Goal: Task Accomplishment & Management: Manage account settings

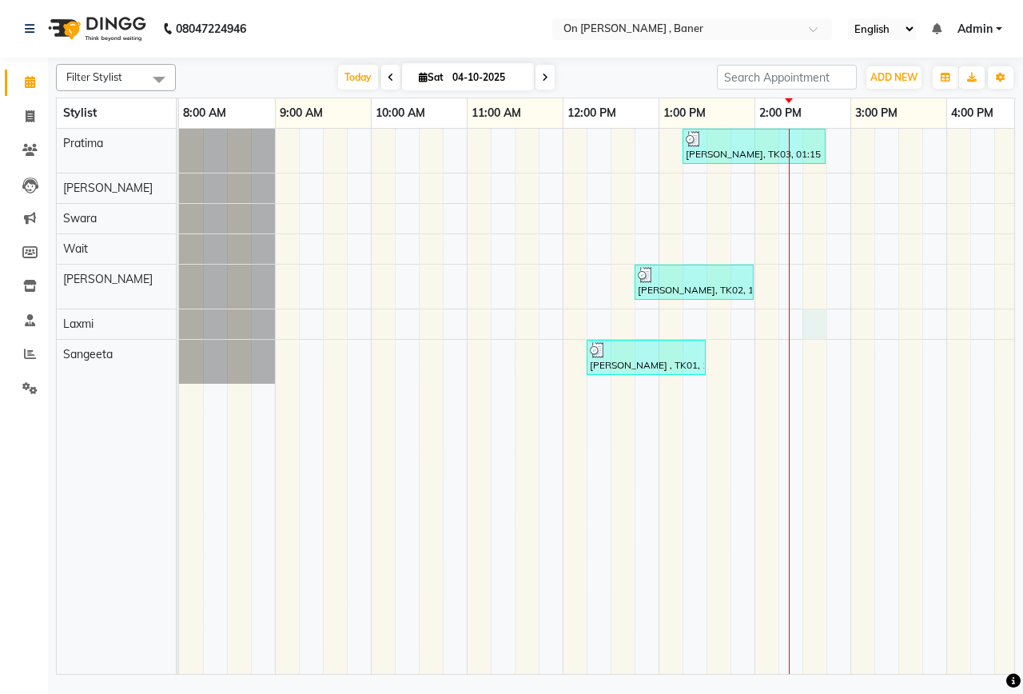
click at [811, 321] on div "[PERSON_NAME], TK03, 01:15 PM-02:45 PM, Extra15 Mins: Deep Tissue Full Body Mas…" at bounding box center [898, 401] width 1439 height 545
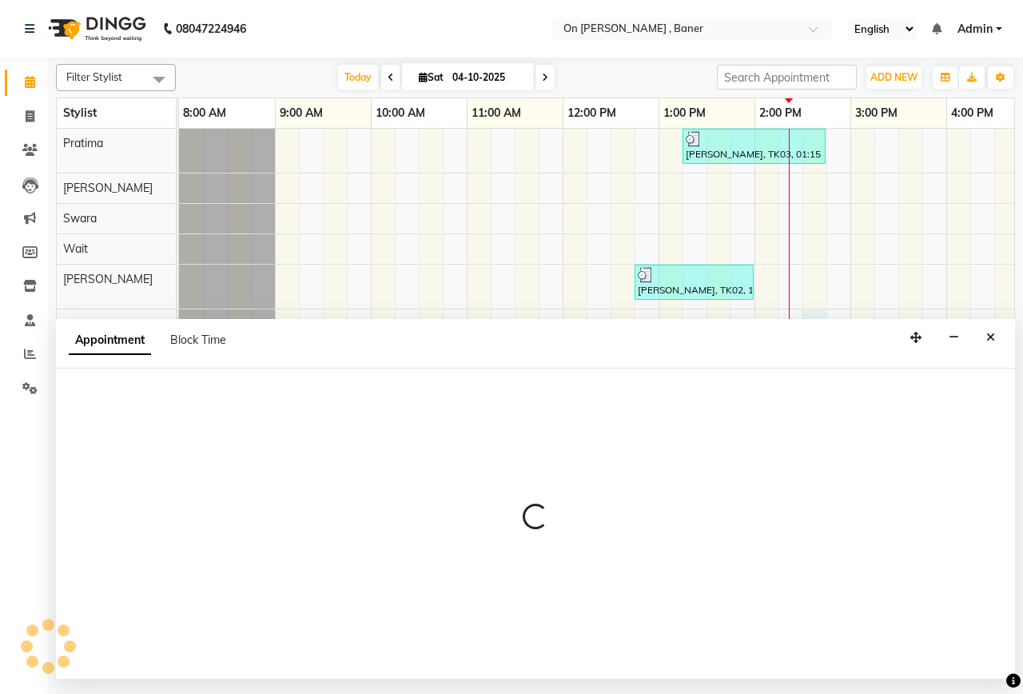
select select "40790"
select select "870"
select select "tentative"
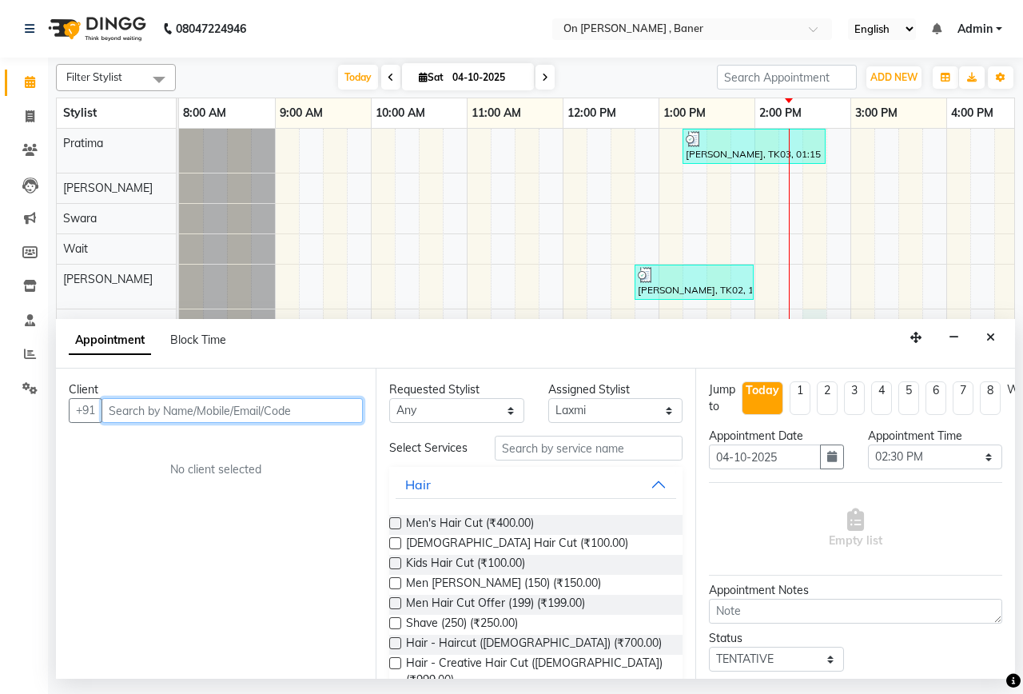
click at [261, 418] on input "text" at bounding box center [232, 410] width 261 height 25
type input "9545833645"
click at [326, 417] on button "Add Client" at bounding box center [330, 410] width 66 height 25
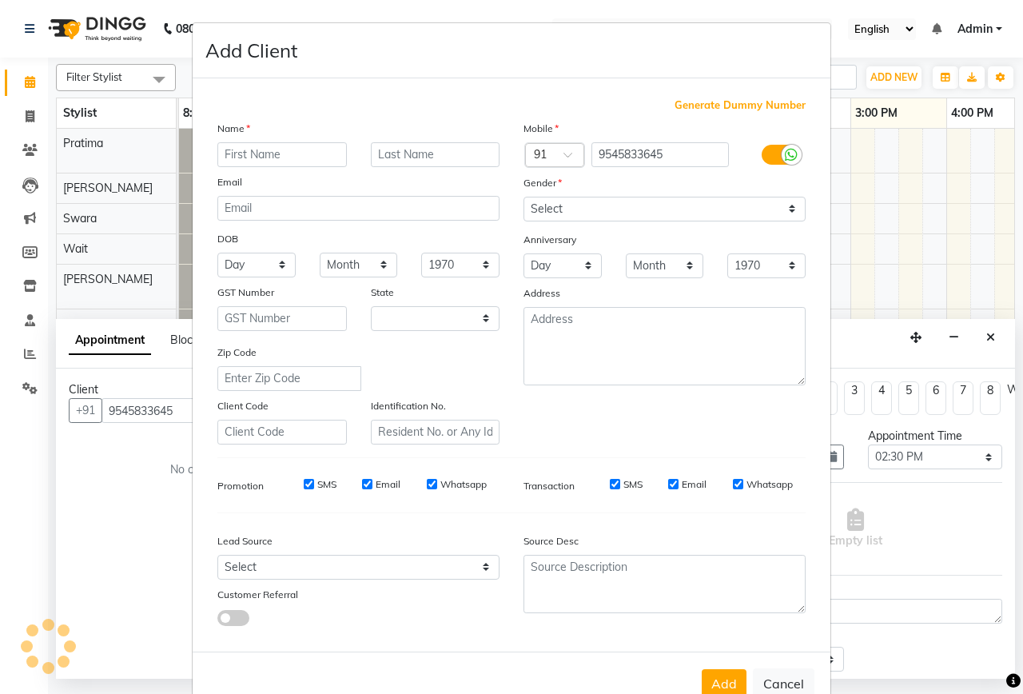
select select "22"
type input "rahul"
click at [396, 147] on input "text" at bounding box center [435, 154] width 129 height 25
type input "kulkarni"
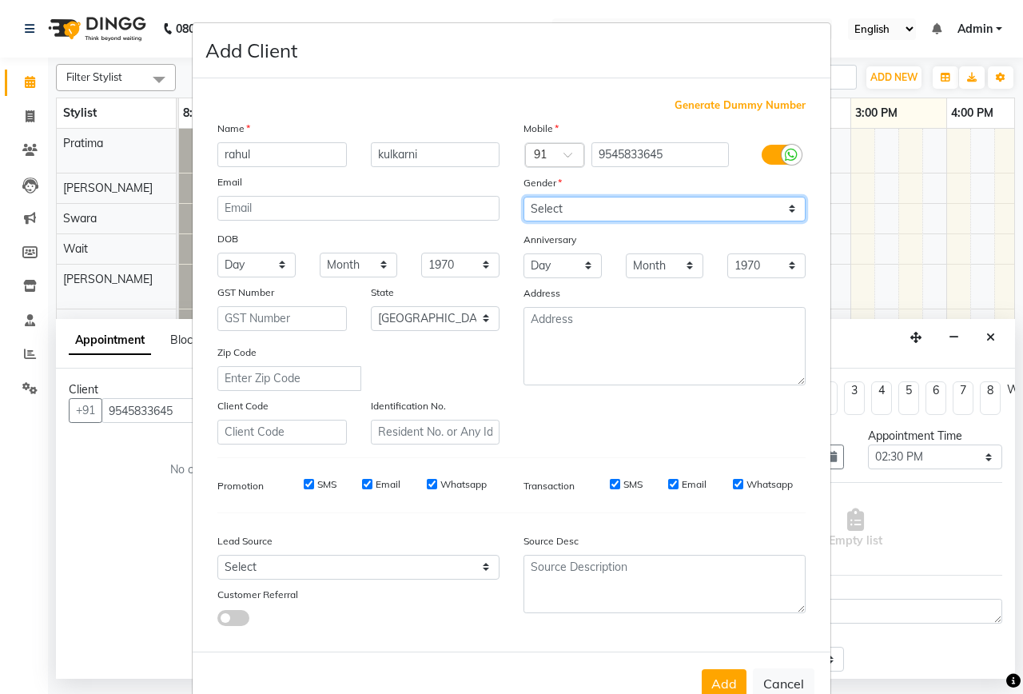
click at [715, 209] on select "Select [DEMOGRAPHIC_DATA] [DEMOGRAPHIC_DATA] Other Prefer Not To Say" at bounding box center [665, 209] width 282 height 25
select select "[DEMOGRAPHIC_DATA]"
click at [524, 197] on select "Select [DEMOGRAPHIC_DATA] [DEMOGRAPHIC_DATA] Other Prefer Not To Say" at bounding box center [665, 209] width 282 height 25
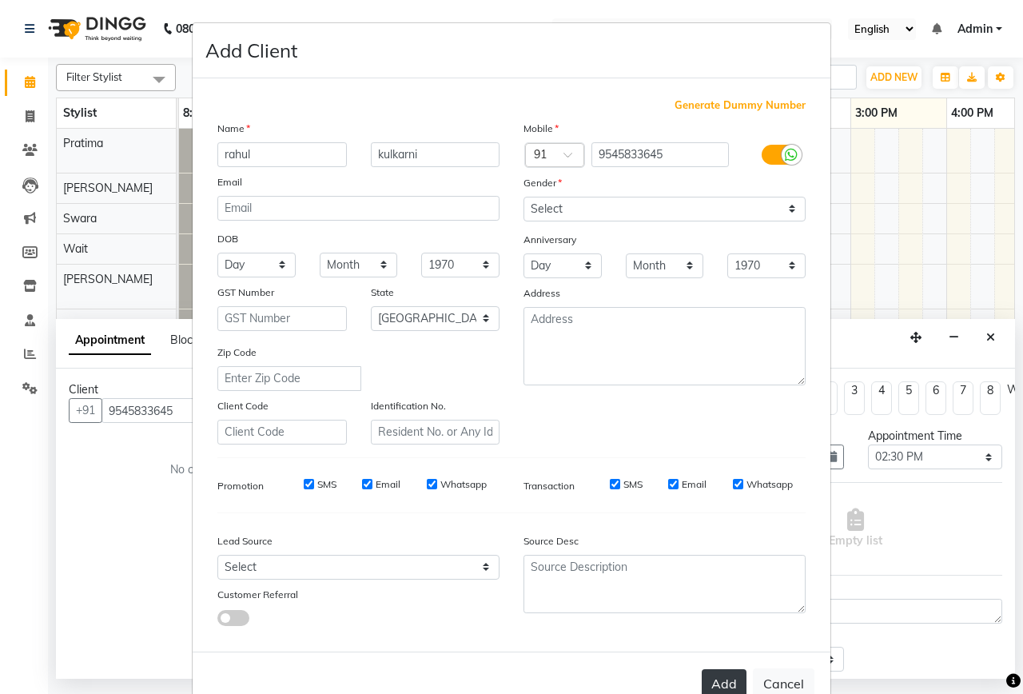
click at [728, 677] on button "Add" at bounding box center [724, 683] width 45 height 29
select select
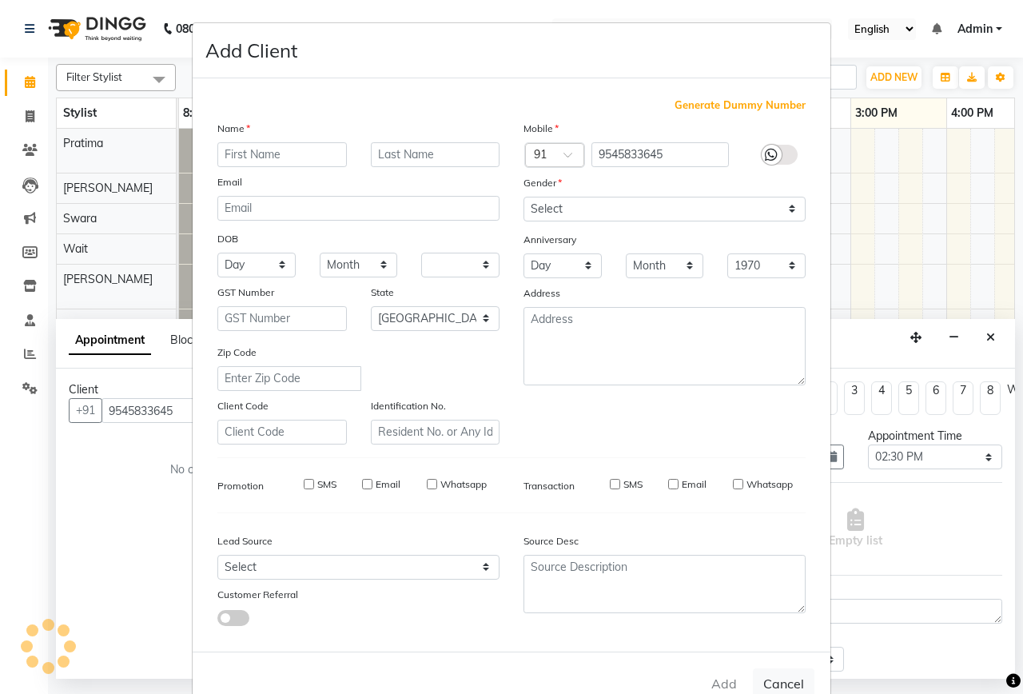
select select "null"
select select
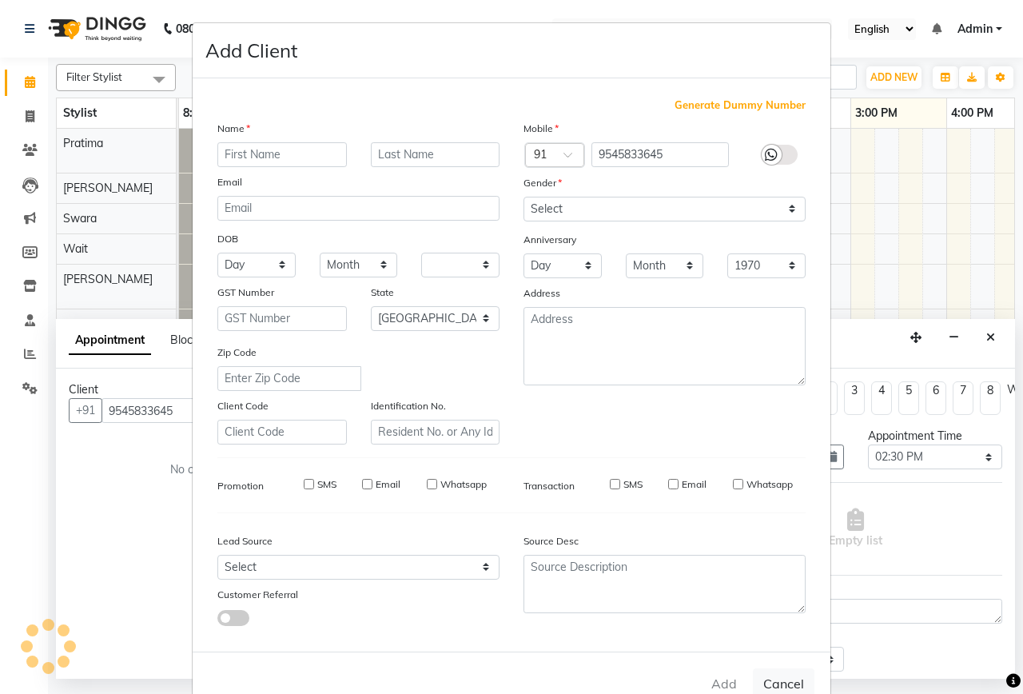
checkbox input "false"
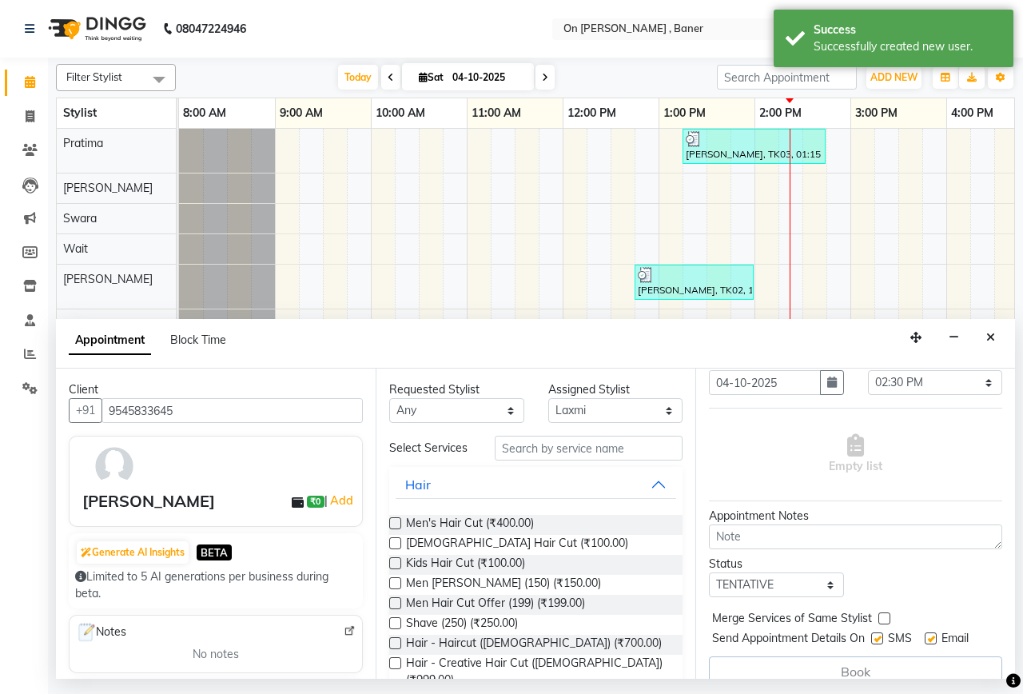
scroll to position [80, 0]
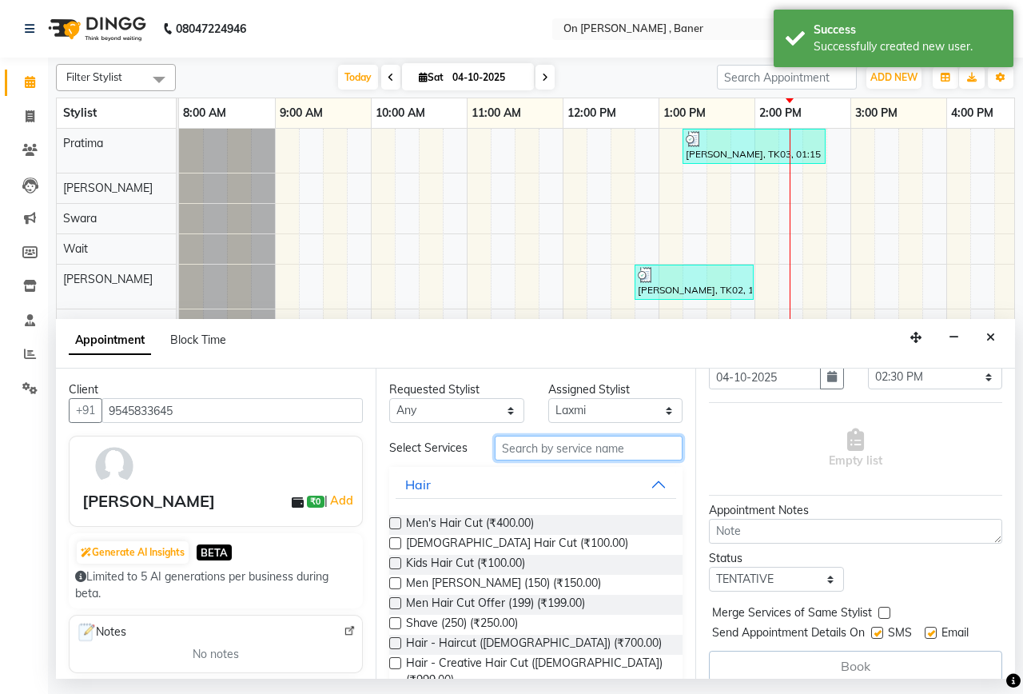
click at [532, 453] on input "text" at bounding box center [589, 448] width 188 height 25
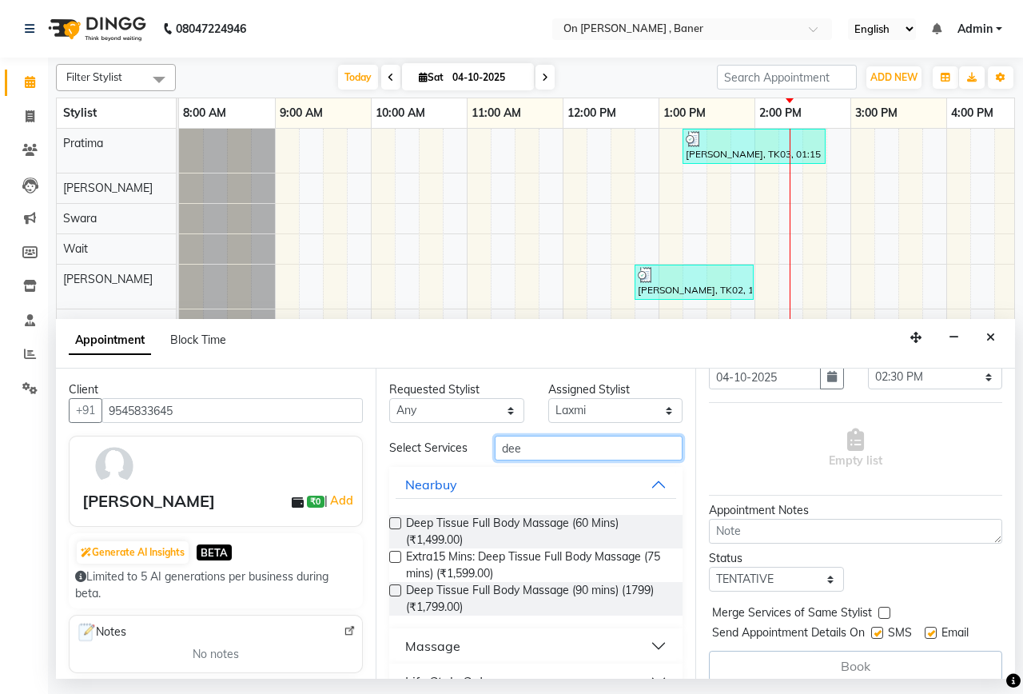
type input "dee"
click at [572, 659] on button "Massage" at bounding box center [536, 645] width 281 height 29
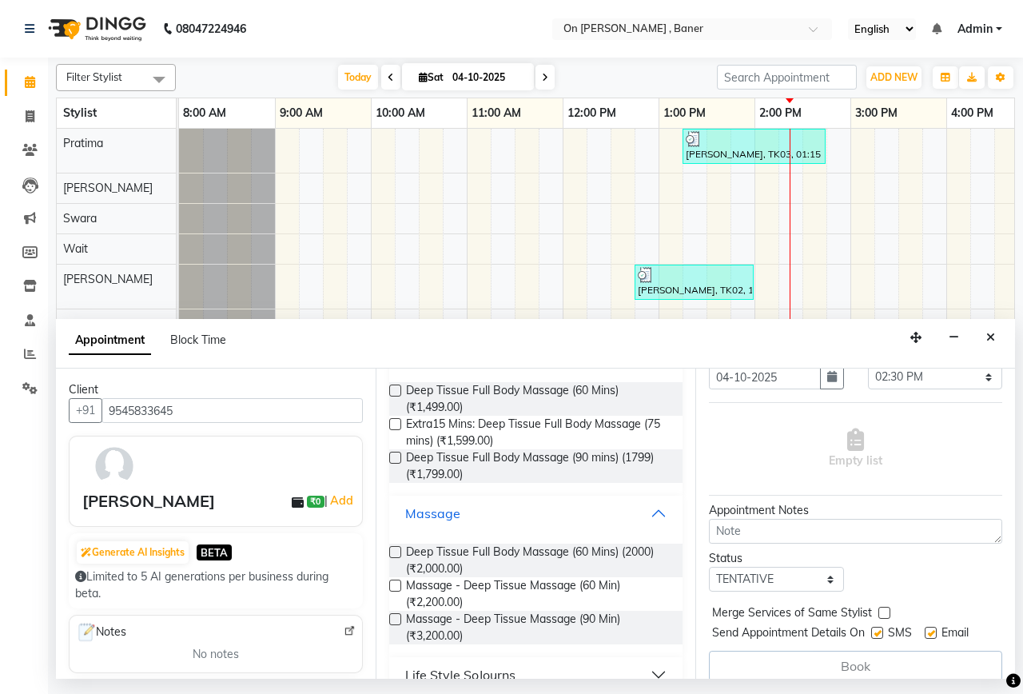
scroll to position [160, 0]
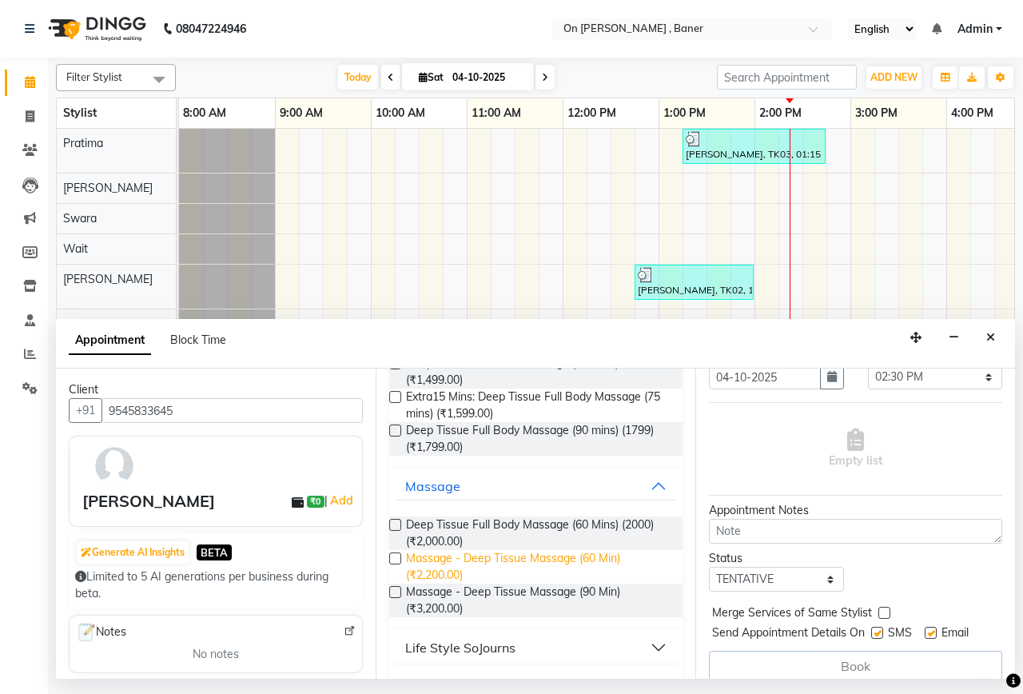
click at [490, 577] on span "Massage - Deep Tissue Massage (60 Min) (₹2,200.00)" at bounding box center [538, 567] width 264 height 34
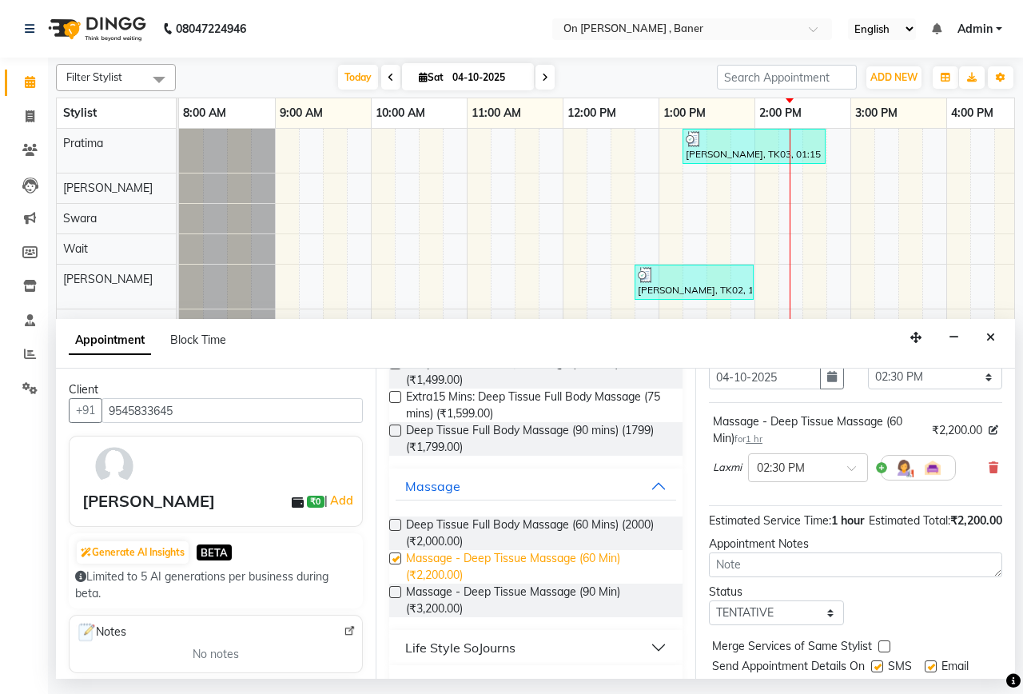
checkbox input "false"
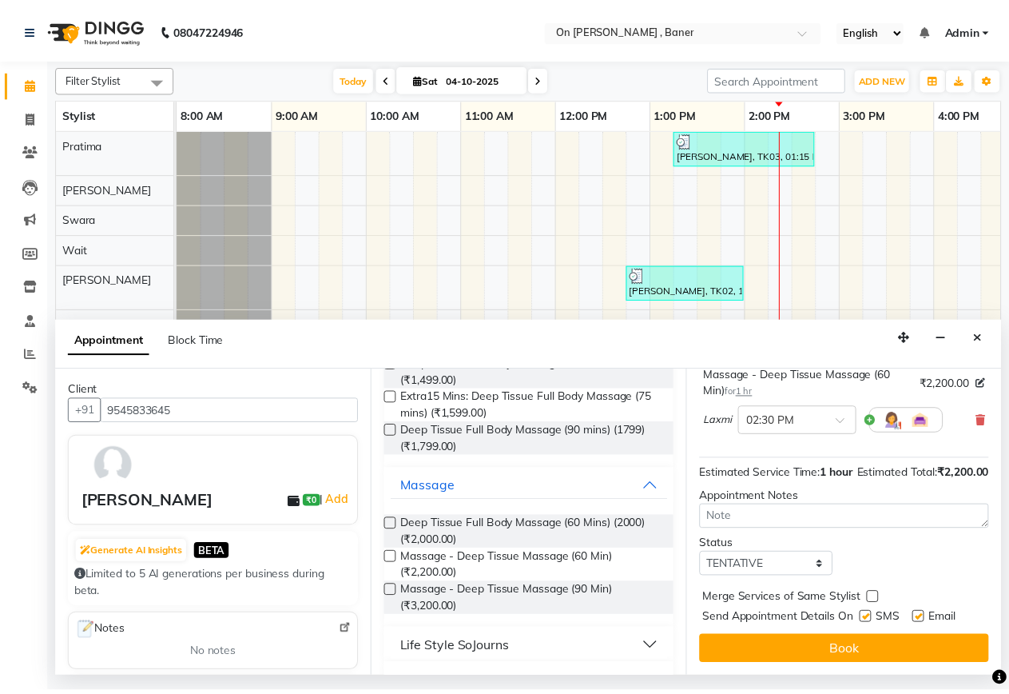
scroll to position [157, 0]
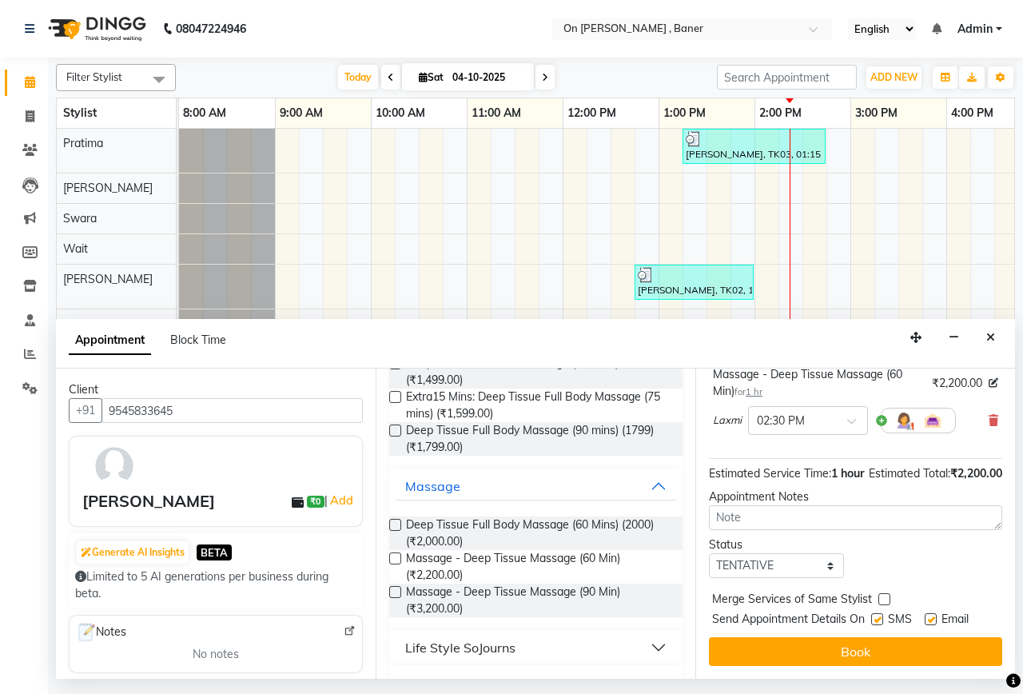
click at [875, 613] on label at bounding box center [877, 619] width 12 height 12
click at [875, 615] on input "checkbox" at bounding box center [876, 620] width 10 height 10
checkbox input "false"
click at [882, 619] on div "Jump to [DATE] 1 2 3 4 5 6 7 8 Weeks Appointment Date [DATE] Appointment Time S…" at bounding box center [855, 523] width 320 height 310
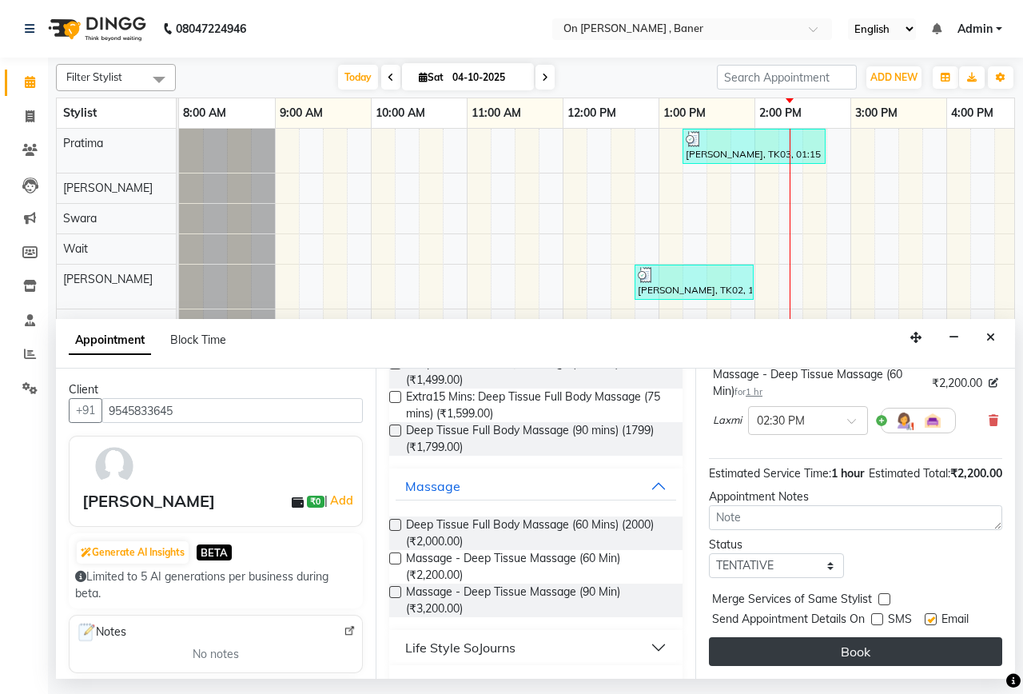
click at [880, 637] on button "Book" at bounding box center [855, 651] width 293 height 29
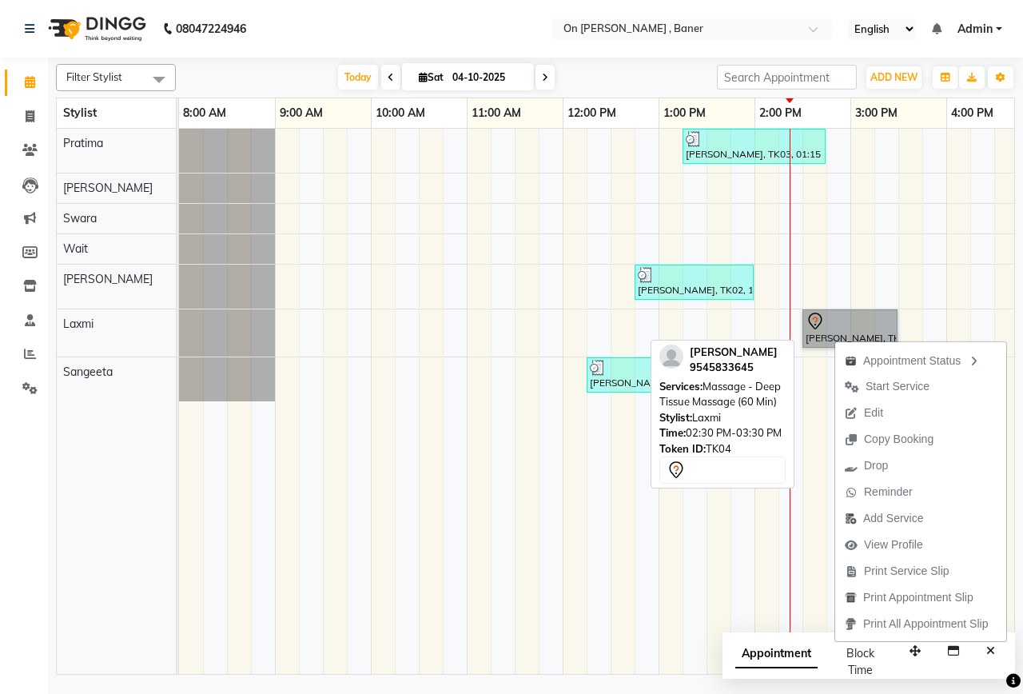
click at [828, 322] on link "[PERSON_NAME], TK04, 02:30 PM-03:30 PM, Massage - Deep Tissue Massage (60 Min)" at bounding box center [849, 328] width 95 height 38
select select "7"
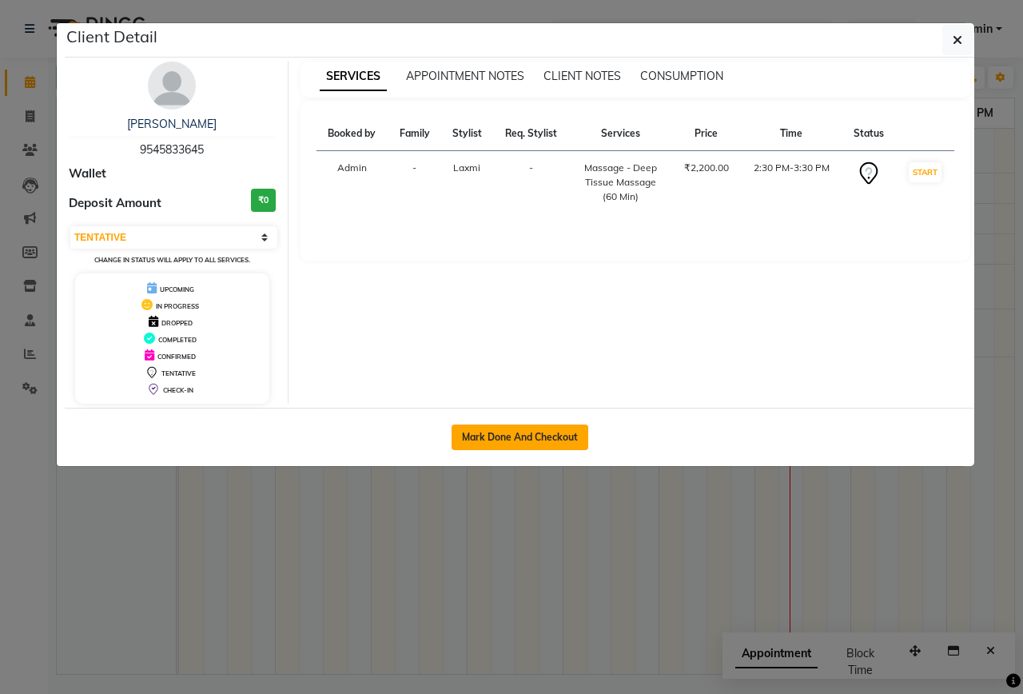
click at [547, 426] on button "Mark Done And Checkout" at bounding box center [520, 437] width 137 height 26
select select "service"
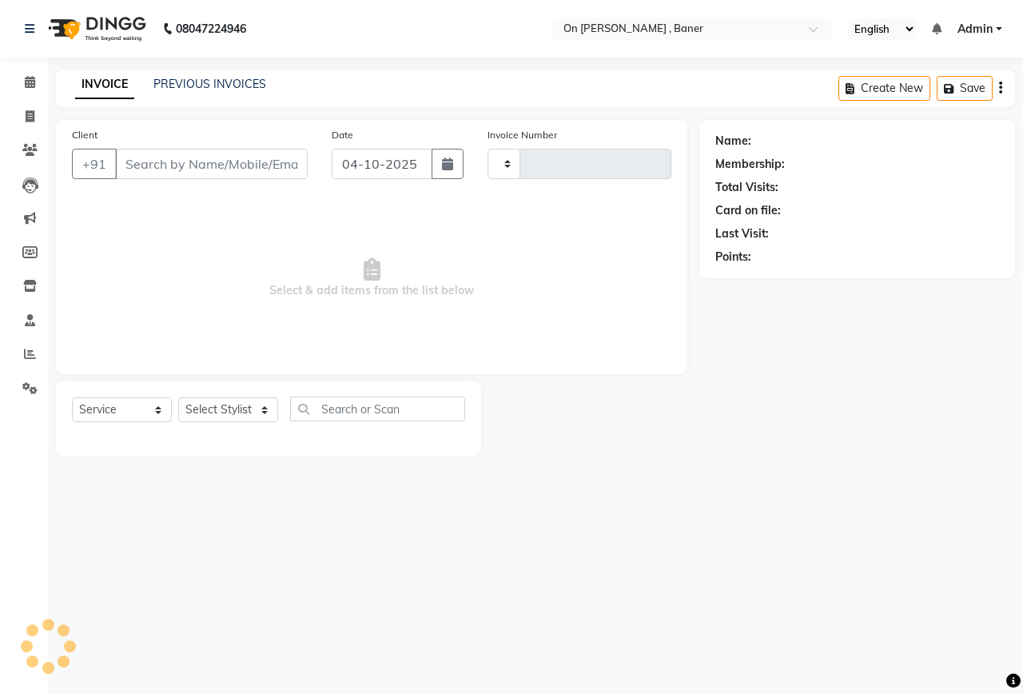
type input "0976"
select select "632"
type input "9545833645"
select select "40790"
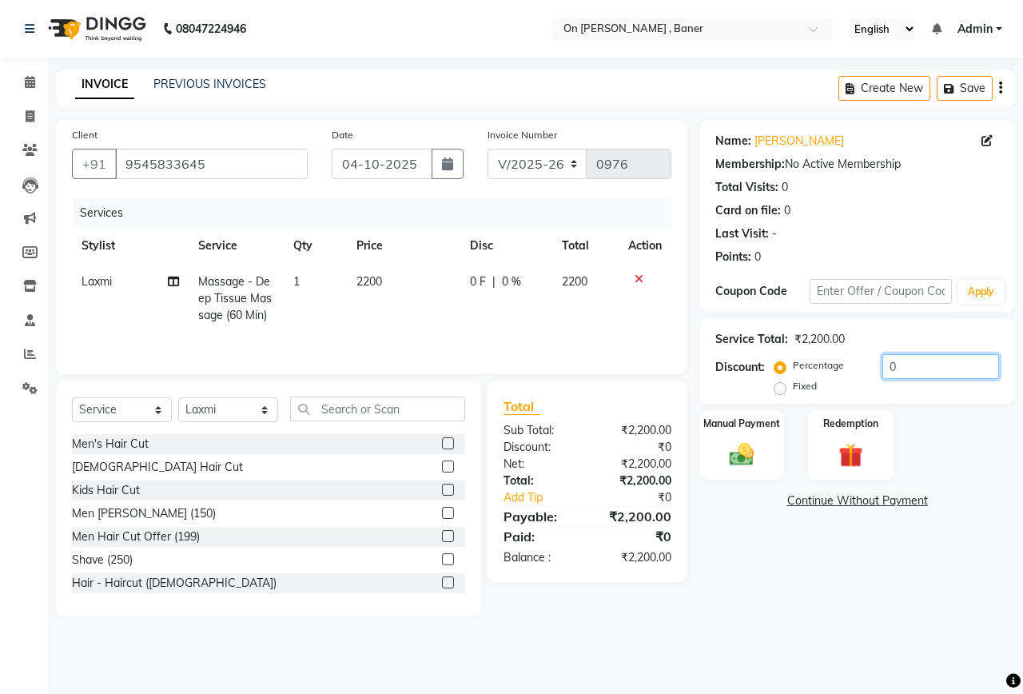
click at [896, 377] on input "0" at bounding box center [940, 366] width 117 height 25
type input "3"
type input "20"
click at [750, 448] on img at bounding box center [742, 455] width 42 height 30
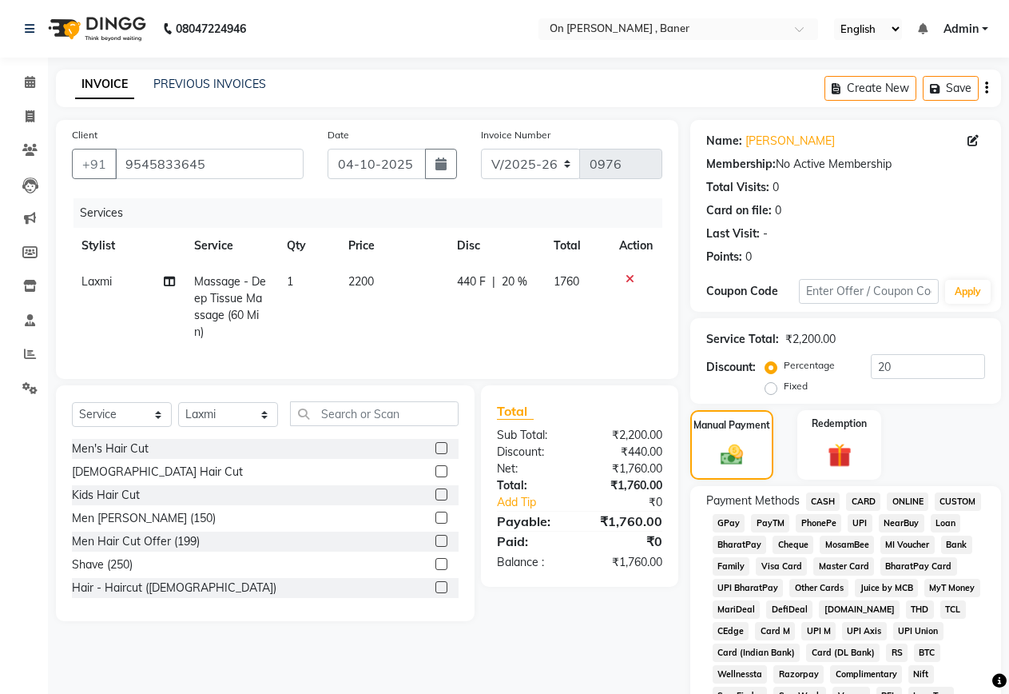
click at [814, 498] on span "CASH" at bounding box center [823, 501] width 34 height 18
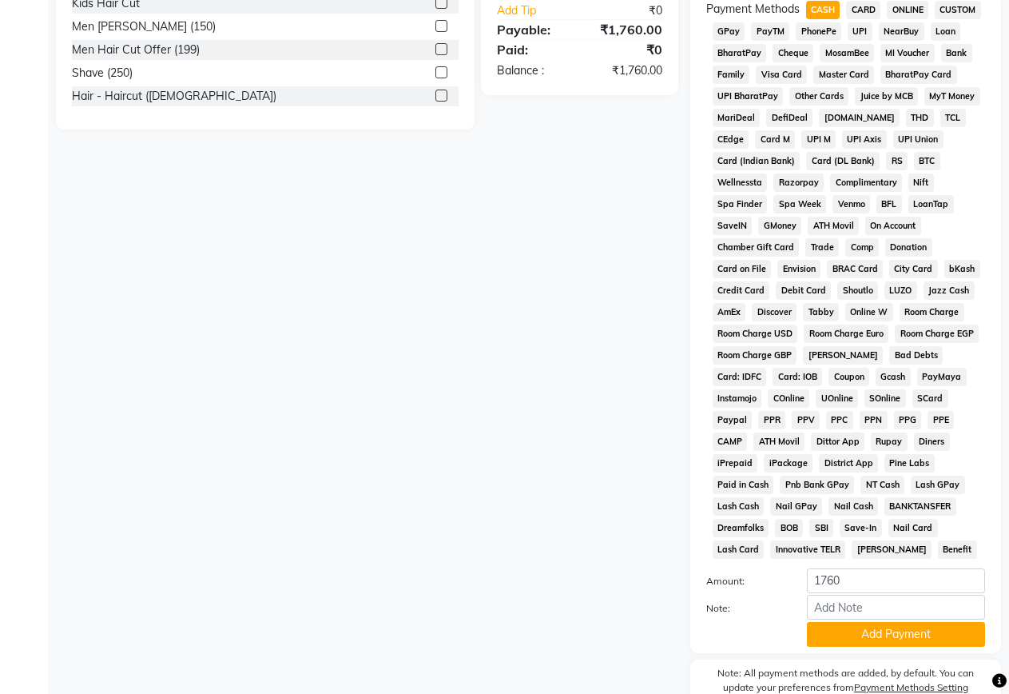
scroll to position [559, 0]
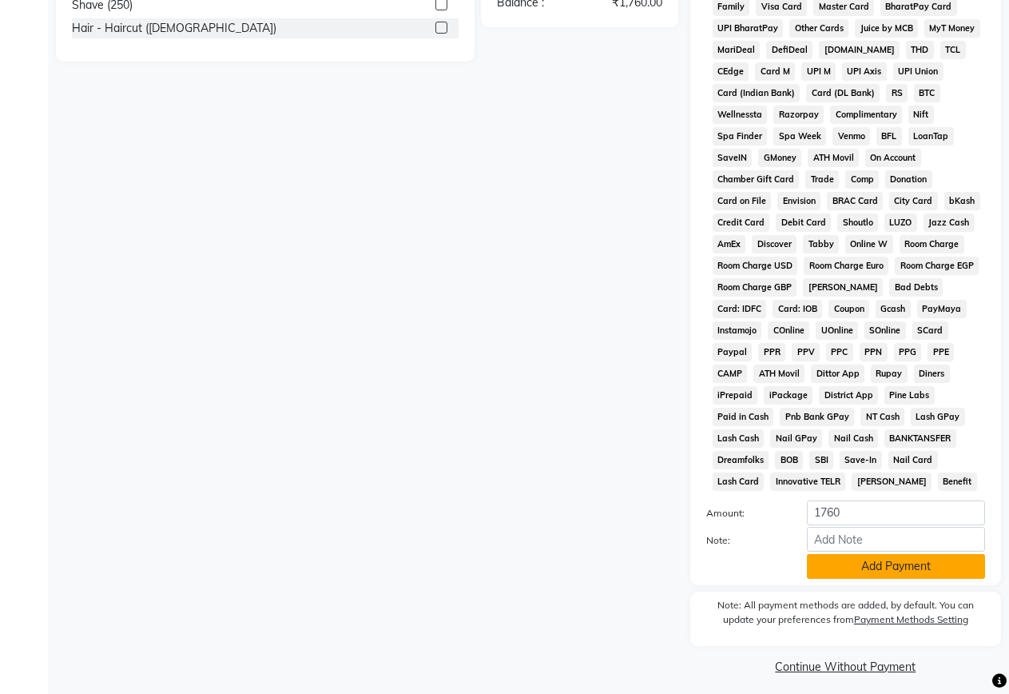
click at [870, 561] on button "Add Payment" at bounding box center [896, 566] width 178 height 25
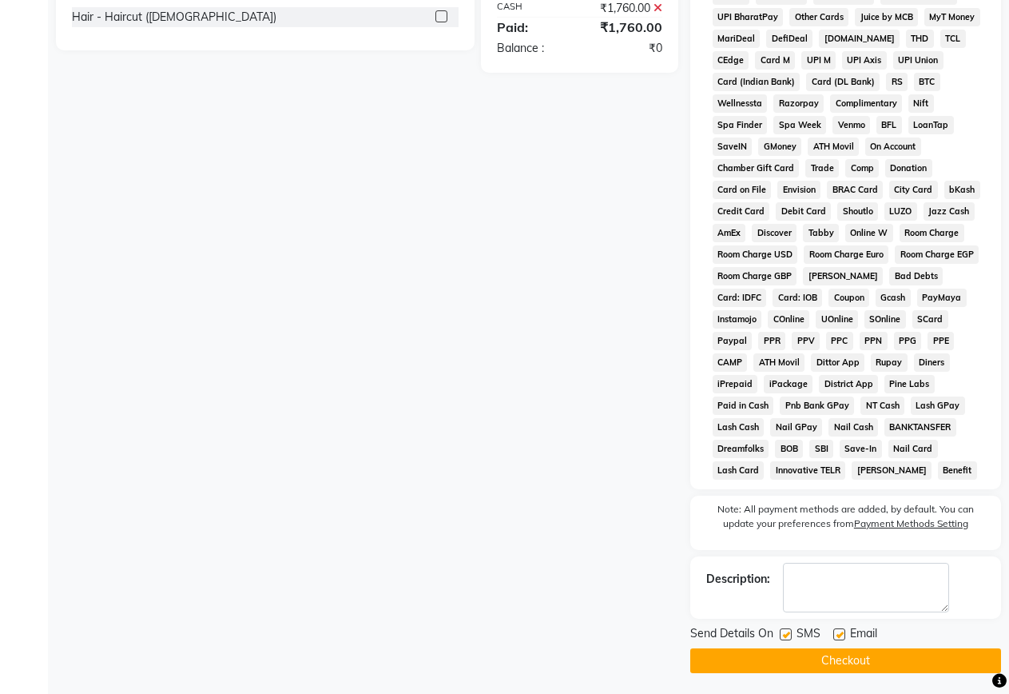
scroll to position [574, 0]
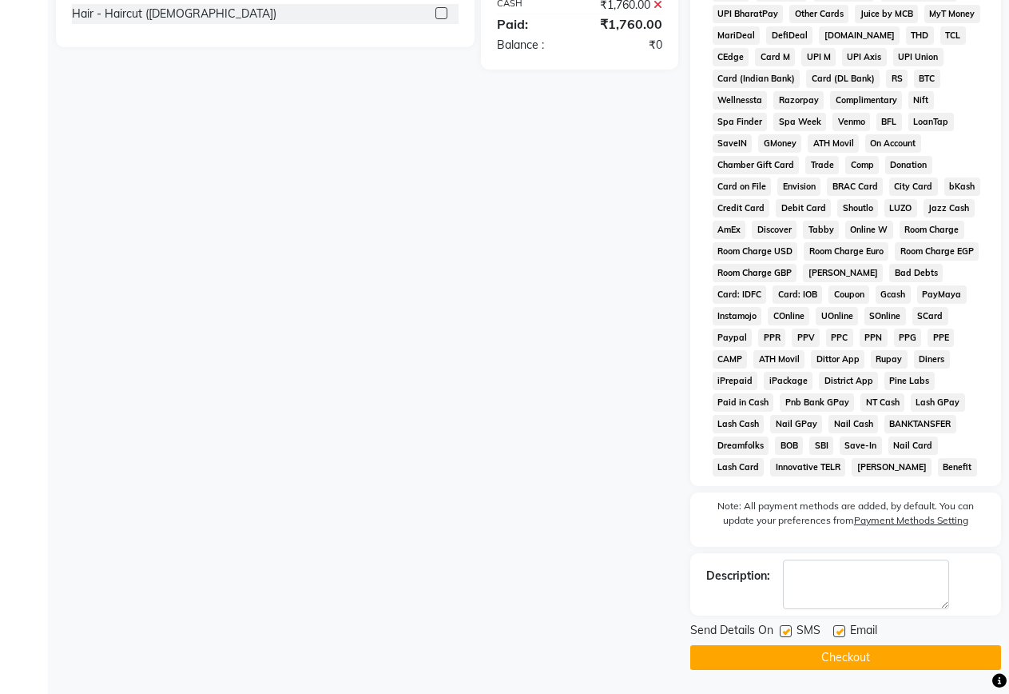
click at [786, 630] on label at bounding box center [786, 631] width 12 height 12
click at [786, 630] on input "checkbox" at bounding box center [785, 632] width 10 height 10
checkbox input "false"
click at [818, 662] on button "Checkout" at bounding box center [846, 657] width 311 height 25
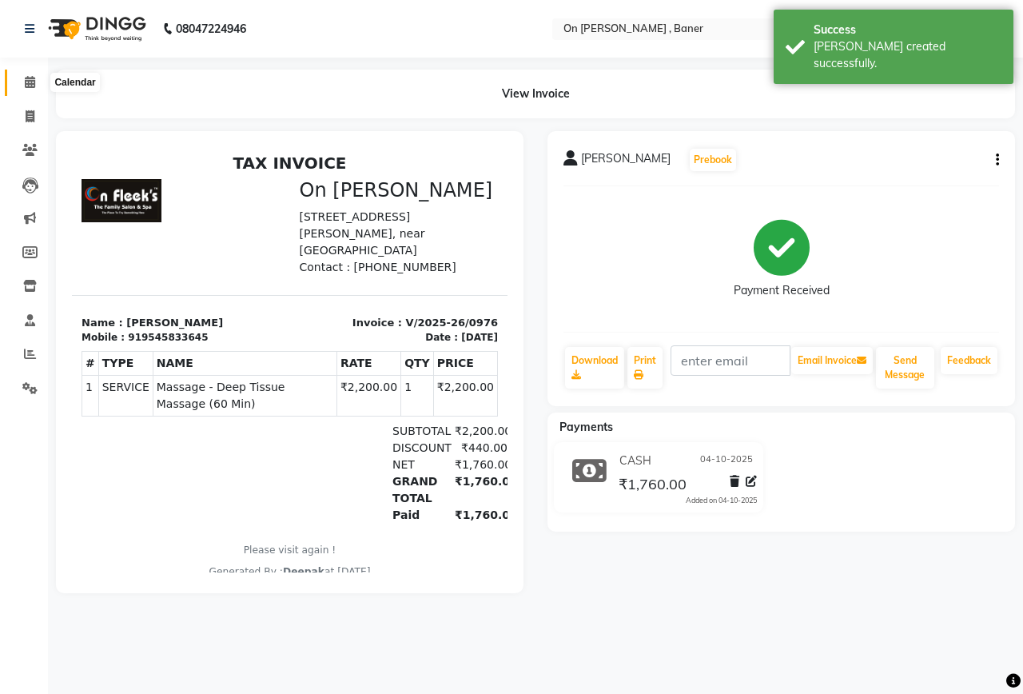
click at [27, 75] on span at bounding box center [30, 83] width 28 height 18
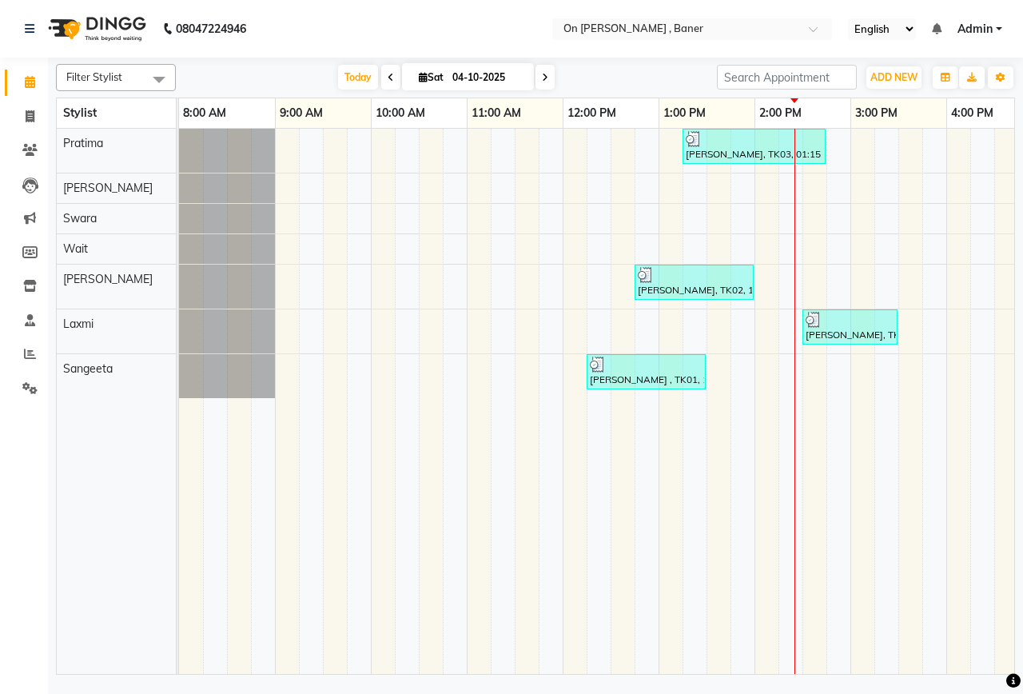
click at [908, 149] on div "[PERSON_NAME], TK03, 01:15 PM-02:45 PM, Extra15 Mins: Deep Tissue Full Body Mas…" at bounding box center [898, 401] width 1439 height 545
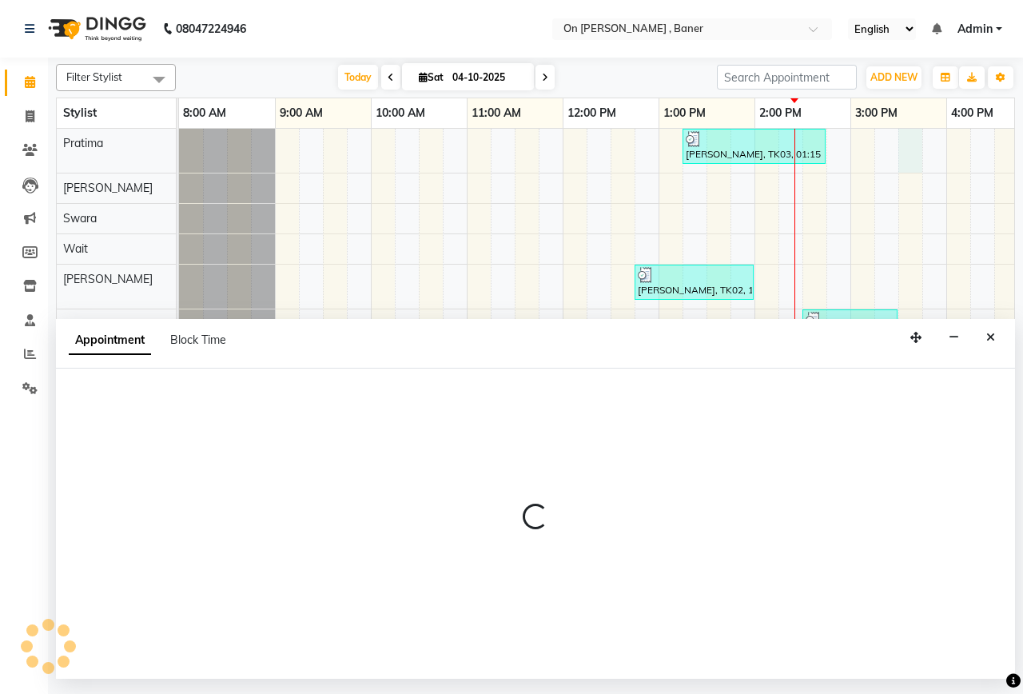
select select "25558"
select select "930"
select select "tentative"
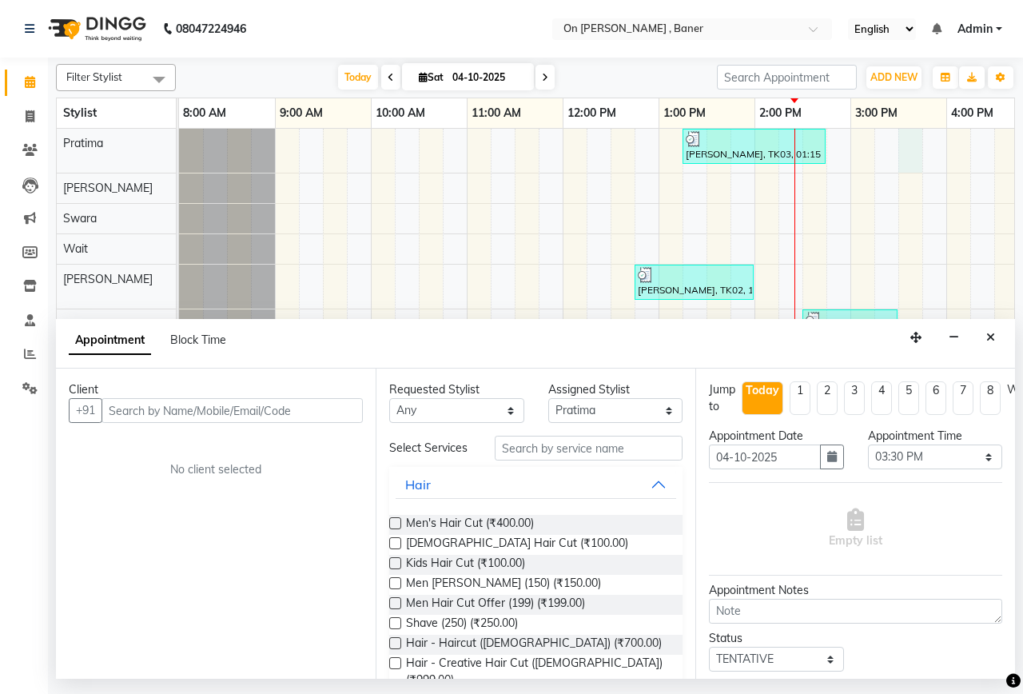
click at [218, 398] on input "text" at bounding box center [232, 410] width 261 height 25
click at [993, 332] on icon "Close" at bounding box center [990, 337] width 9 height 11
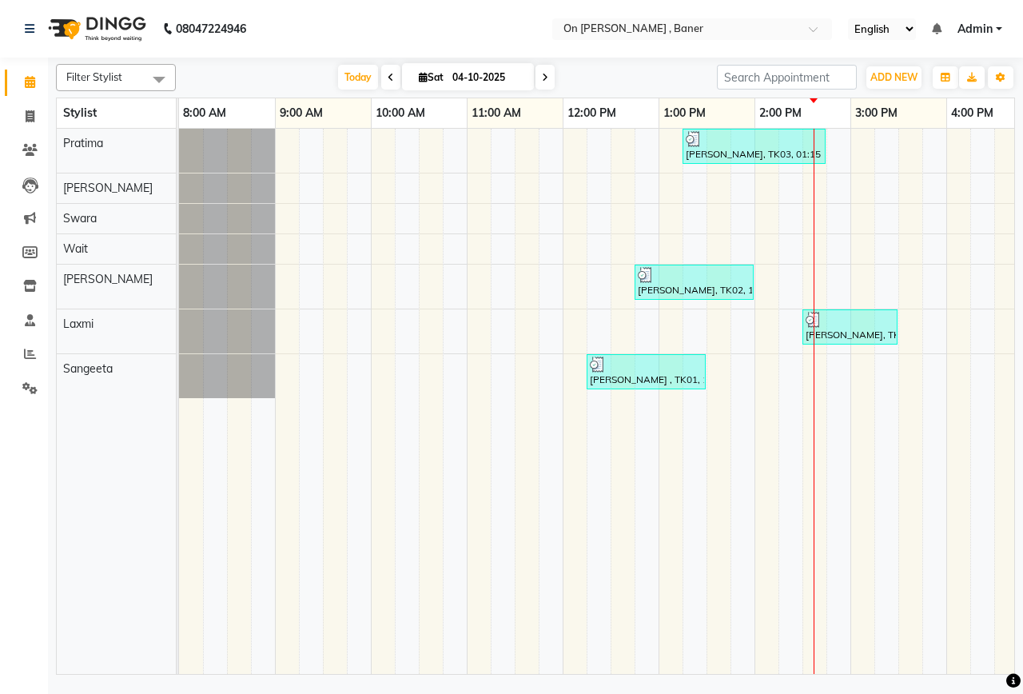
click at [834, 378] on div "[PERSON_NAME], TK03, 01:15 PM-02:45 PM, Extra15 Mins: Deep Tissue Full Body Mas…" at bounding box center [898, 401] width 1439 height 545
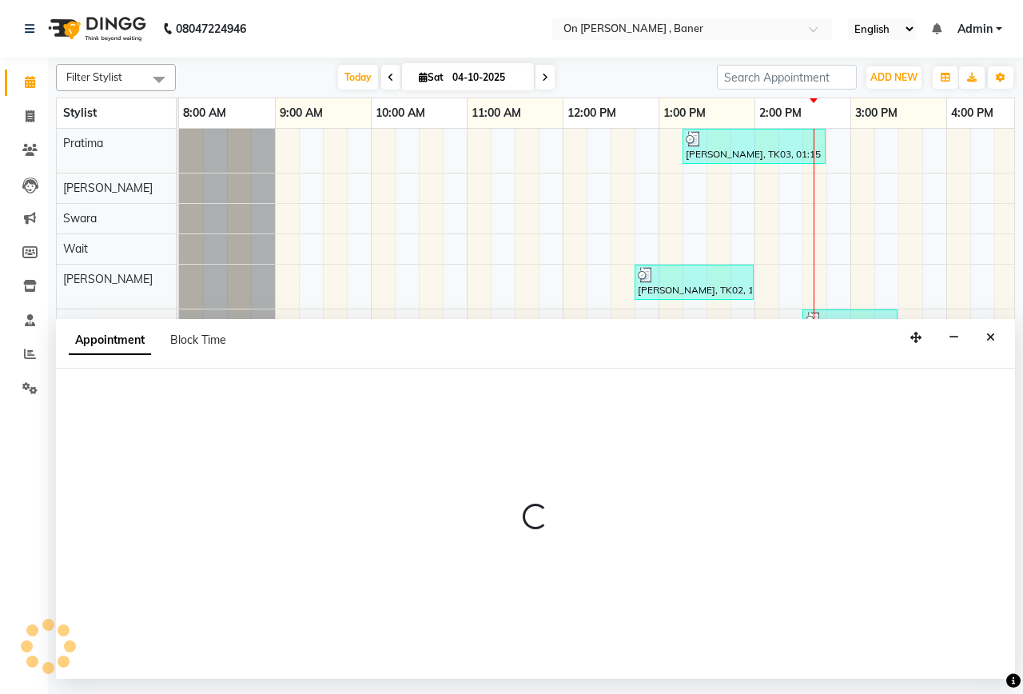
select select "64480"
select select "tentative"
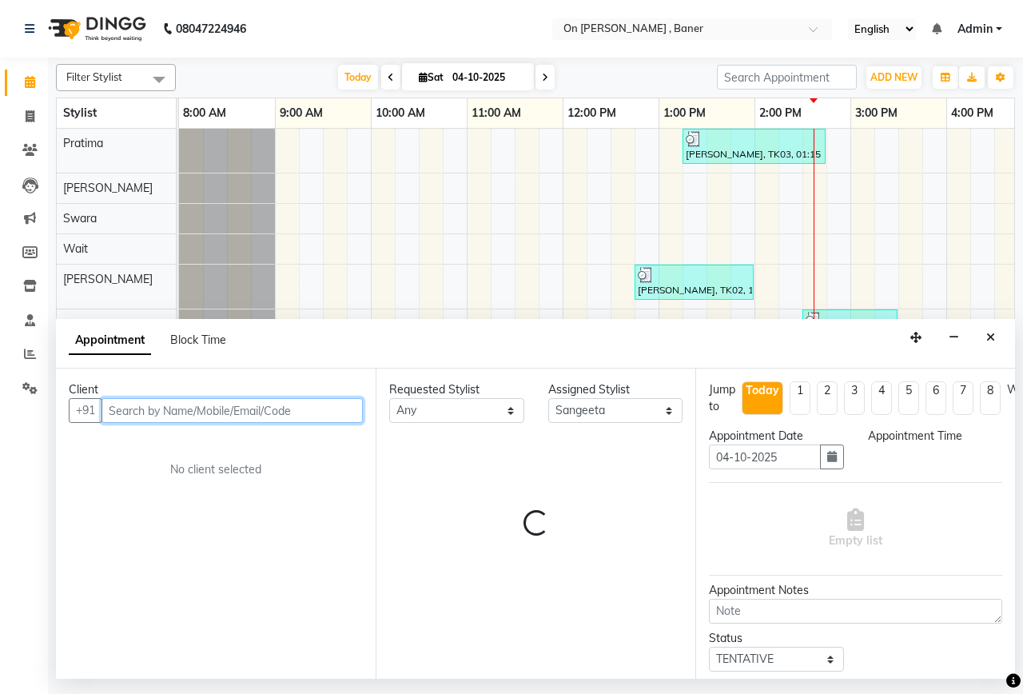
select select "885"
click at [168, 406] on input "text" at bounding box center [232, 410] width 261 height 25
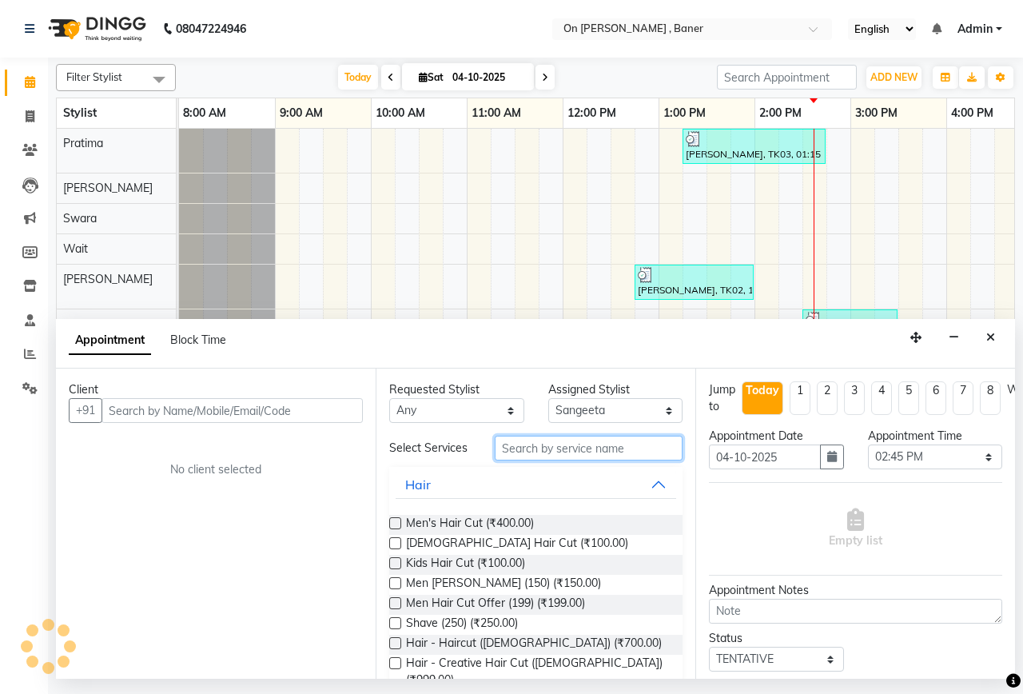
click at [526, 452] on input "text" at bounding box center [589, 448] width 188 height 25
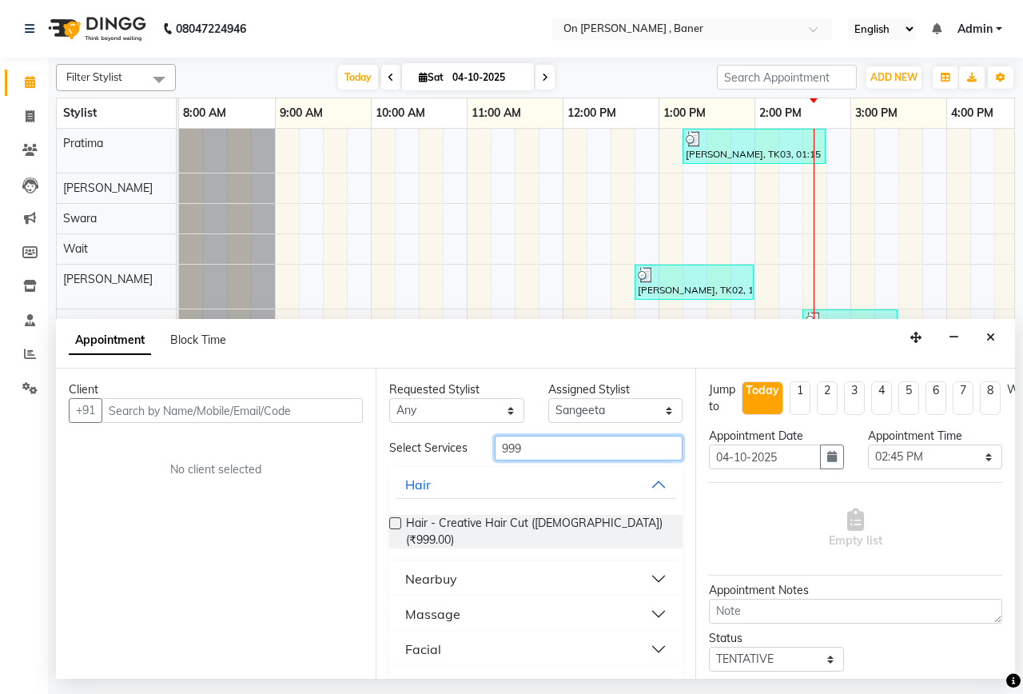
type input "999"
click at [500, 568] on button "Nearbuy" at bounding box center [536, 578] width 281 height 29
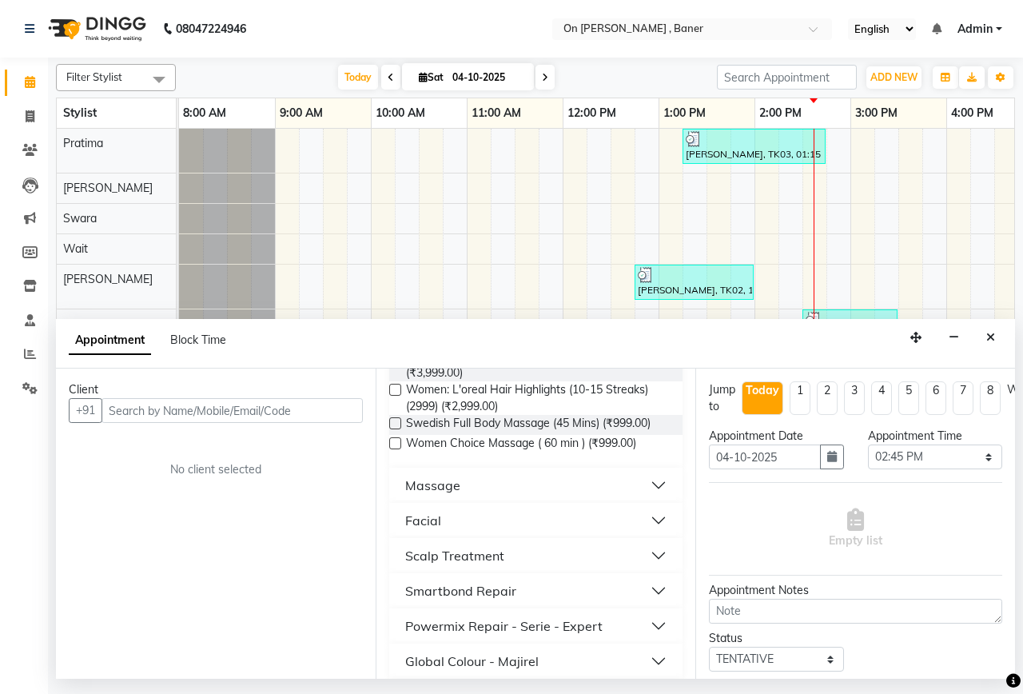
scroll to position [400, 0]
click at [574, 420] on span "Swedish Full Body Massage (45 Mins) (₹999.00)" at bounding box center [528, 424] width 245 height 20
checkbox input "false"
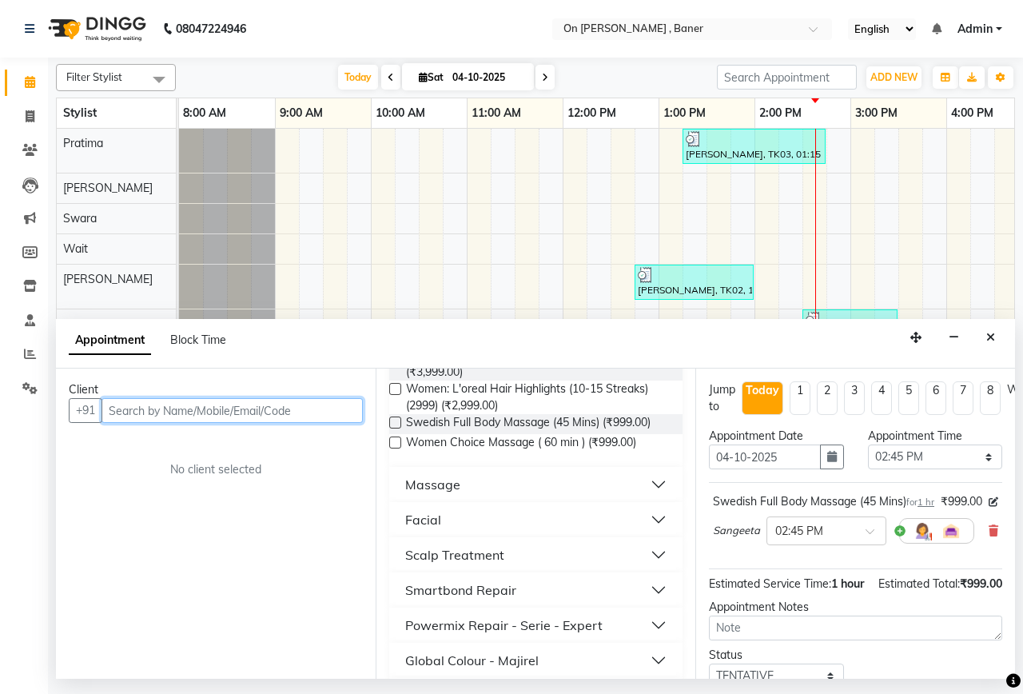
click at [258, 406] on input "text" at bounding box center [232, 410] width 261 height 25
type input "8817447236"
click at [318, 404] on span "Add Client" at bounding box center [330, 410] width 54 height 14
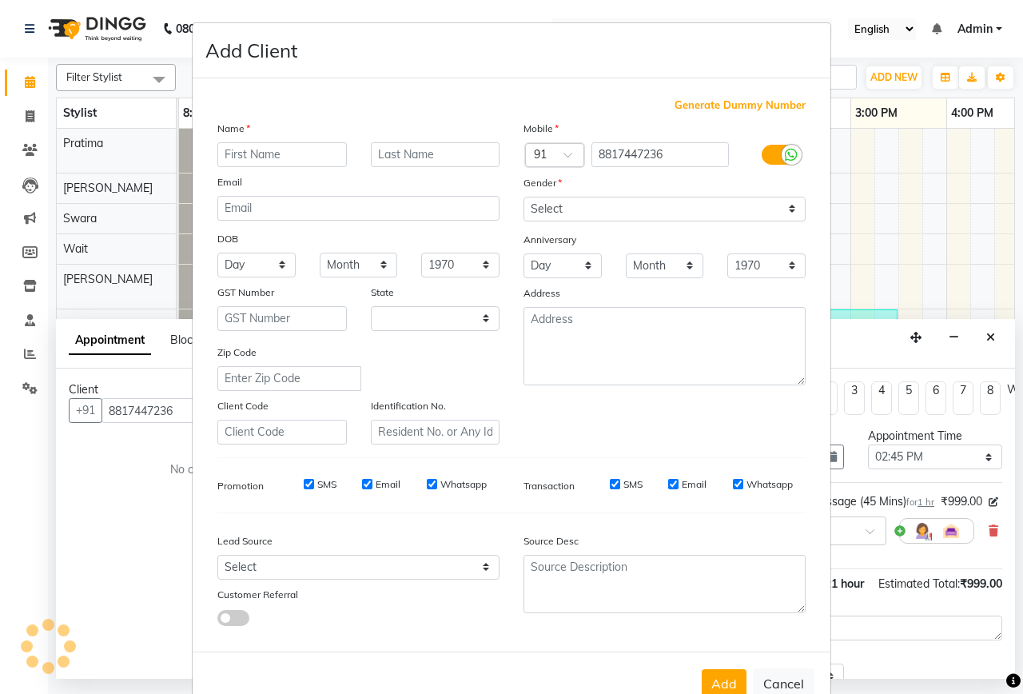
select select "22"
click at [237, 153] on input "text" at bounding box center [281, 154] width 129 height 25
type input "robin"
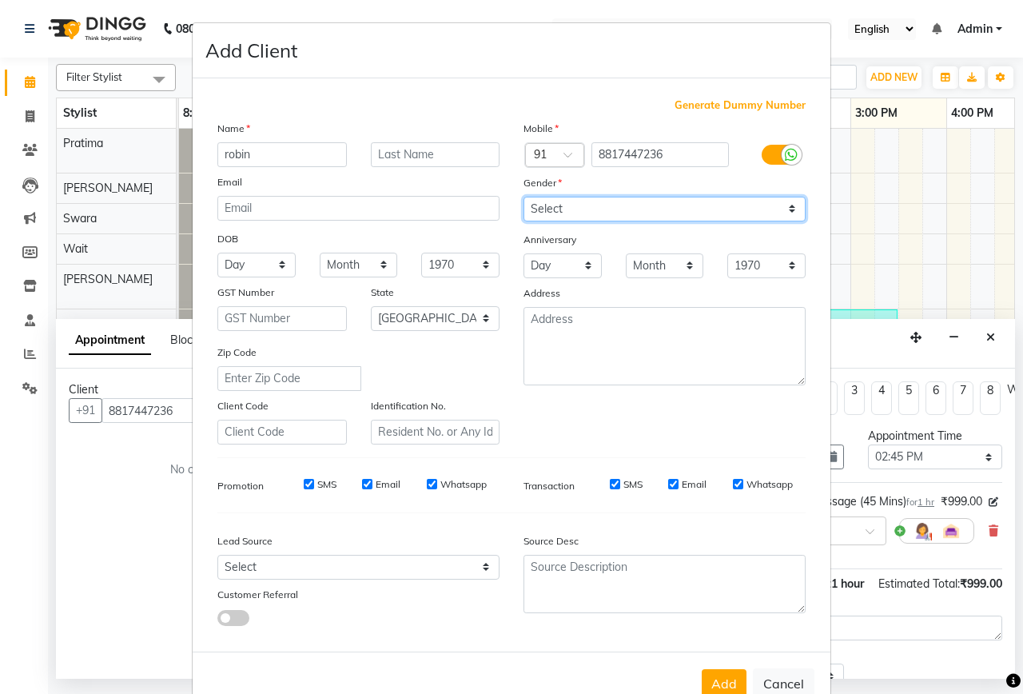
click at [703, 208] on select "Select [DEMOGRAPHIC_DATA] [DEMOGRAPHIC_DATA] Other Prefer Not To Say" at bounding box center [665, 209] width 282 height 25
select select "[DEMOGRAPHIC_DATA]"
click at [524, 197] on select "Select [DEMOGRAPHIC_DATA] [DEMOGRAPHIC_DATA] Other Prefer Not To Say" at bounding box center [665, 209] width 282 height 25
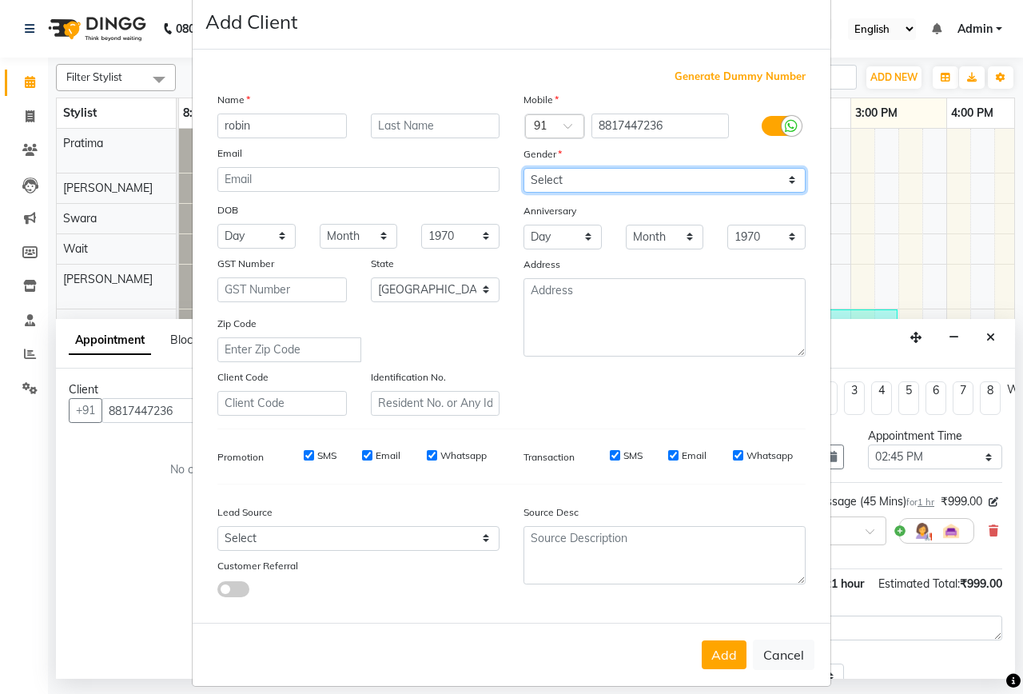
scroll to position [44, 0]
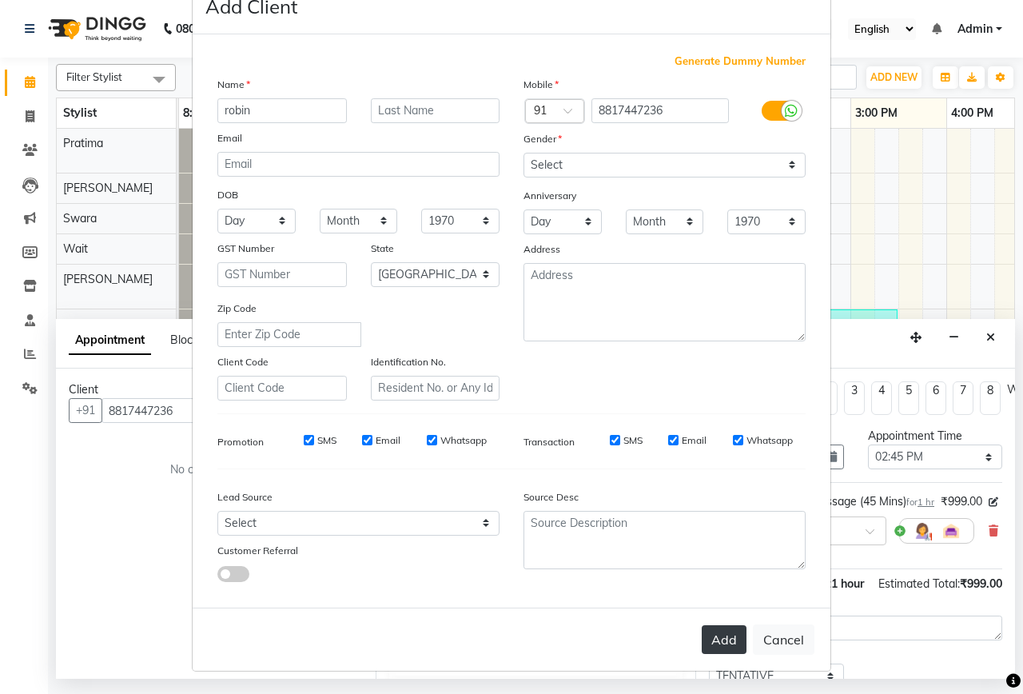
click at [723, 635] on button "Add" at bounding box center [724, 639] width 45 height 29
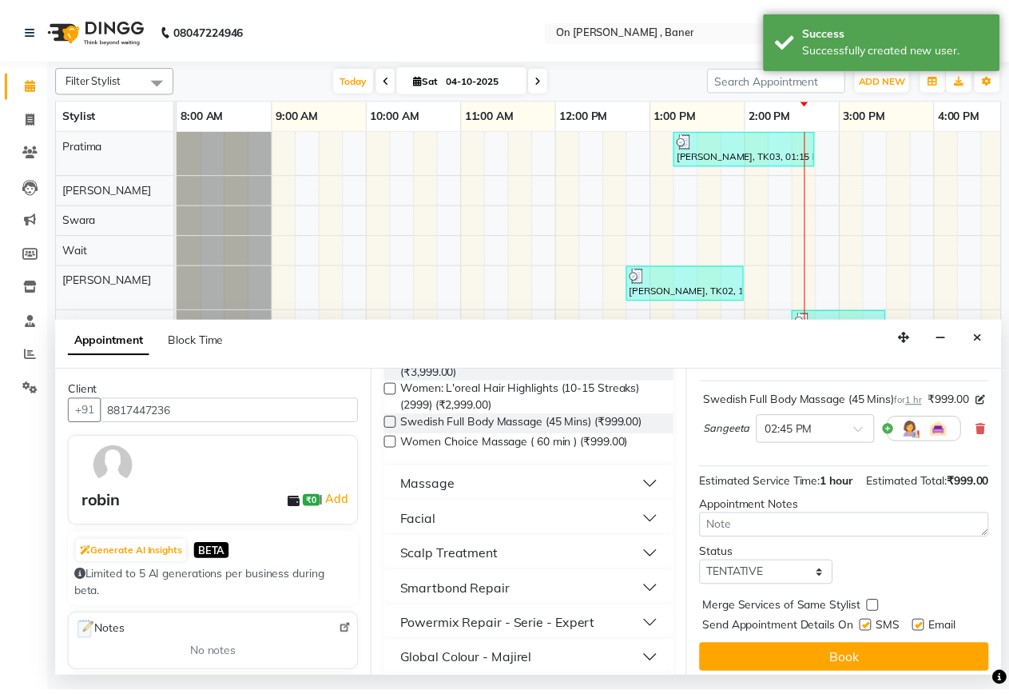
scroll to position [157, 0]
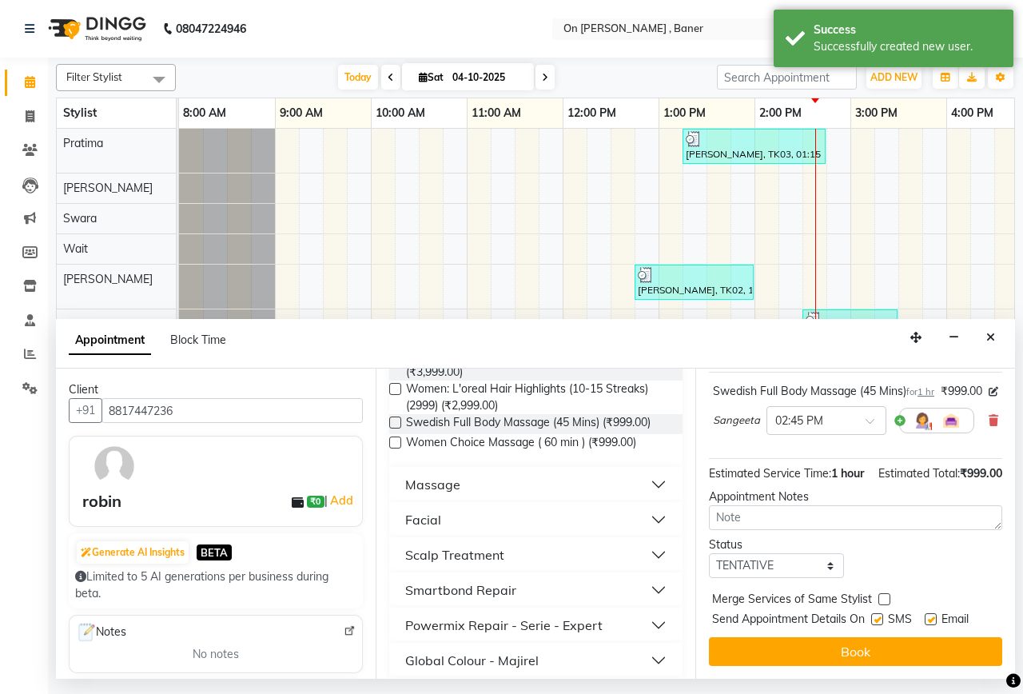
click at [877, 613] on label at bounding box center [877, 619] width 12 height 12
click at [877, 615] on input "checkbox" at bounding box center [876, 620] width 10 height 10
checkbox input "false"
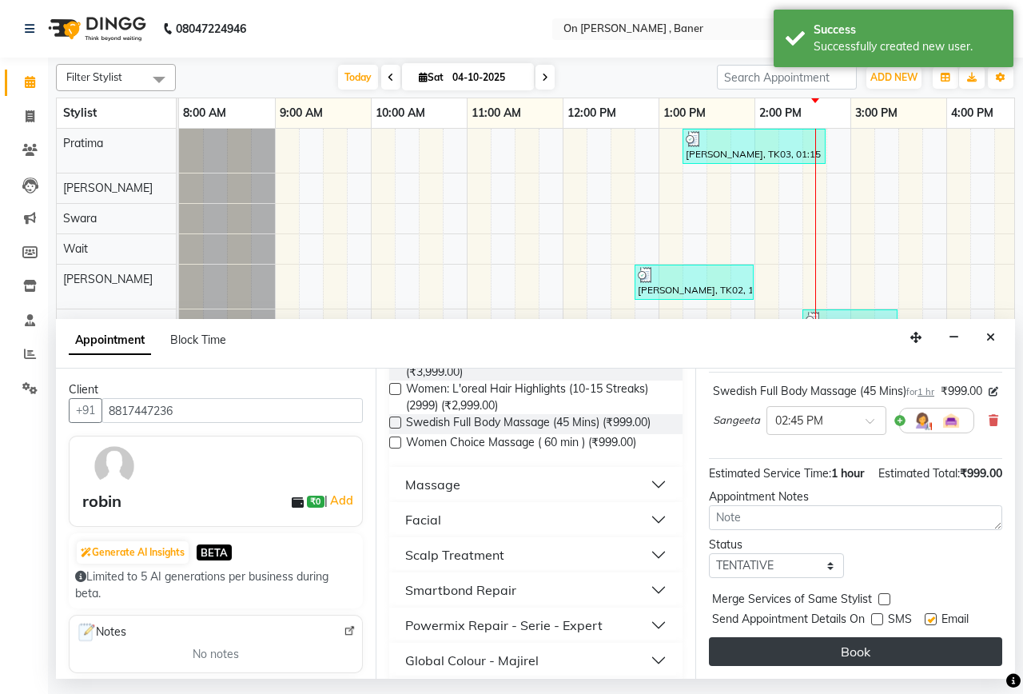
click at [858, 639] on button "Book" at bounding box center [855, 651] width 293 height 29
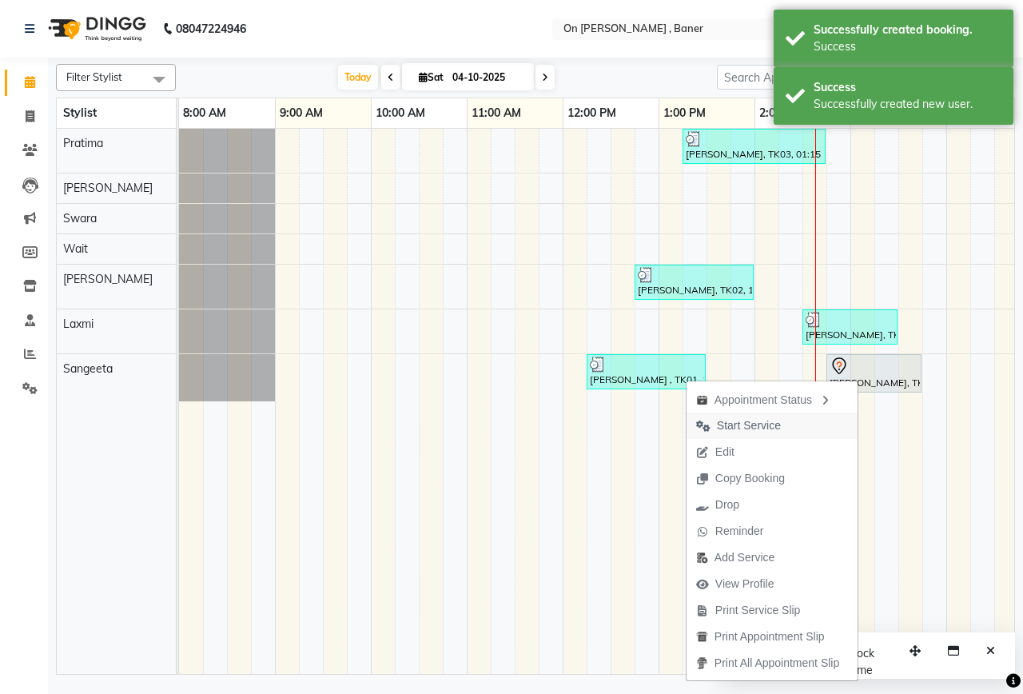
click at [749, 420] on span "Start Service" at bounding box center [749, 425] width 64 height 17
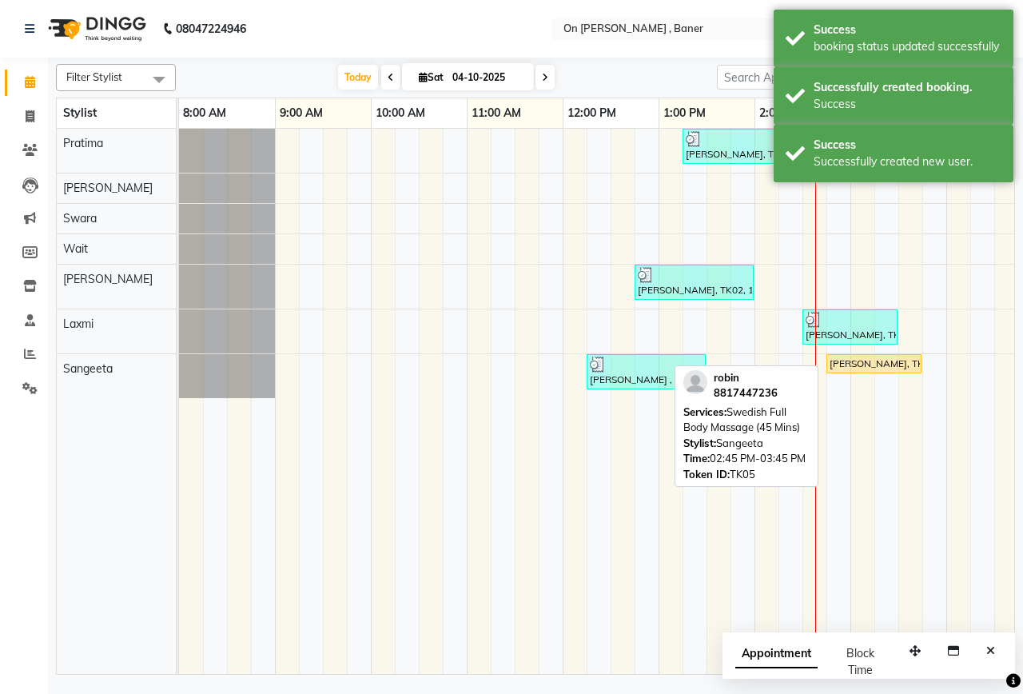
click at [874, 358] on div "[PERSON_NAME], TK05, 02:45 PM-03:45 PM, Swedish Full Body Massage (45 Mins)" at bounding box center [874, 363] width 92 height 14
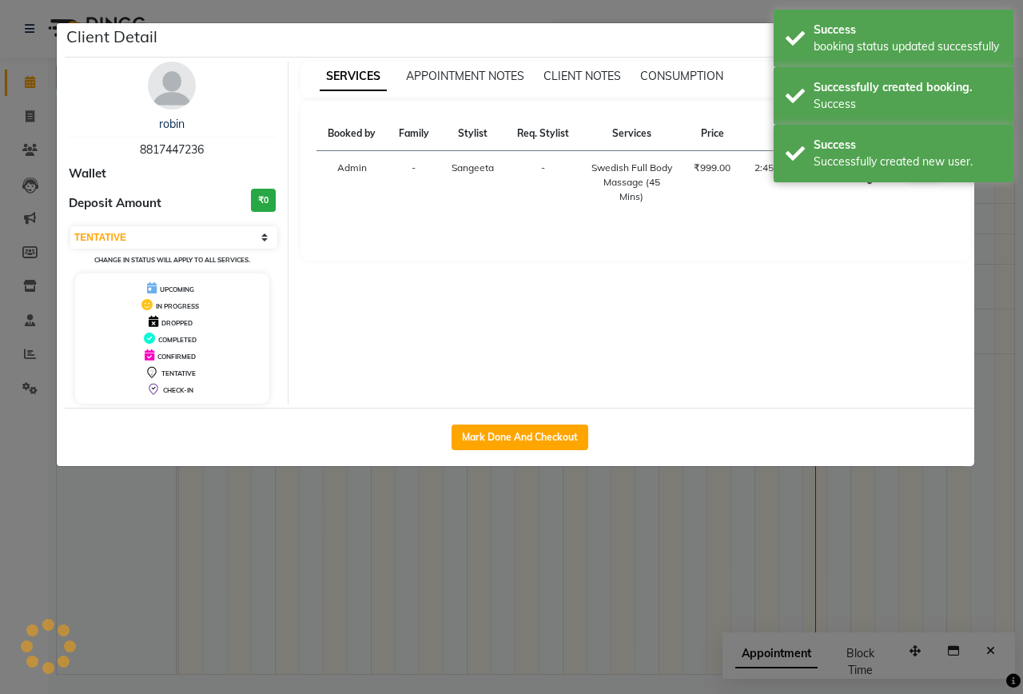
select select "1"
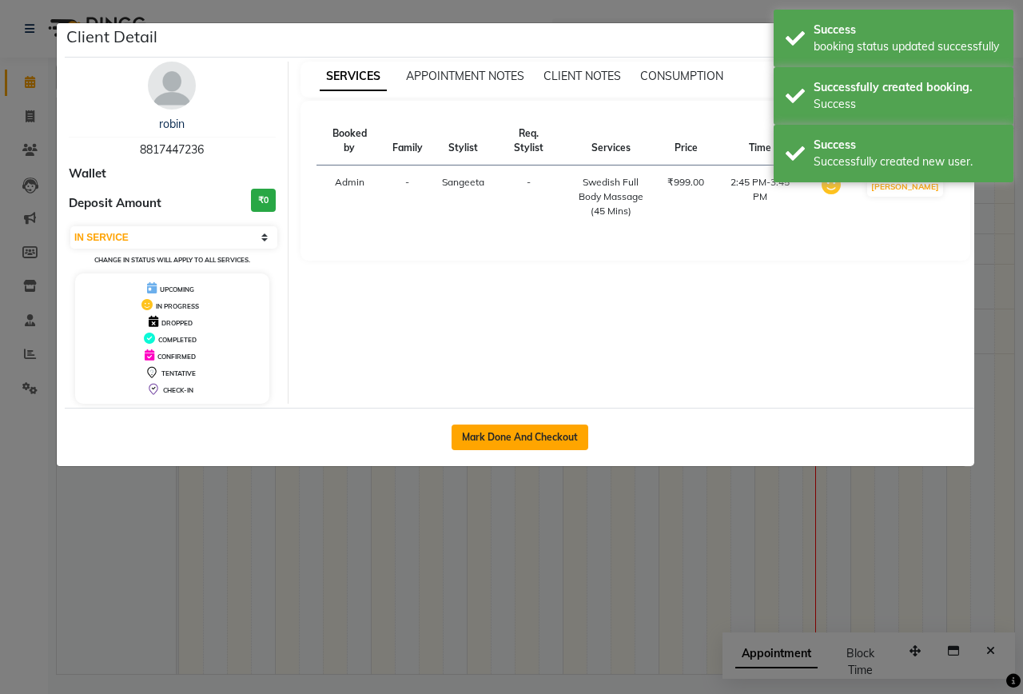
click at [559, 434] on button "Mark Done And Checkout" at bounding box center [520, 437] width 137 height 26
select select "service"
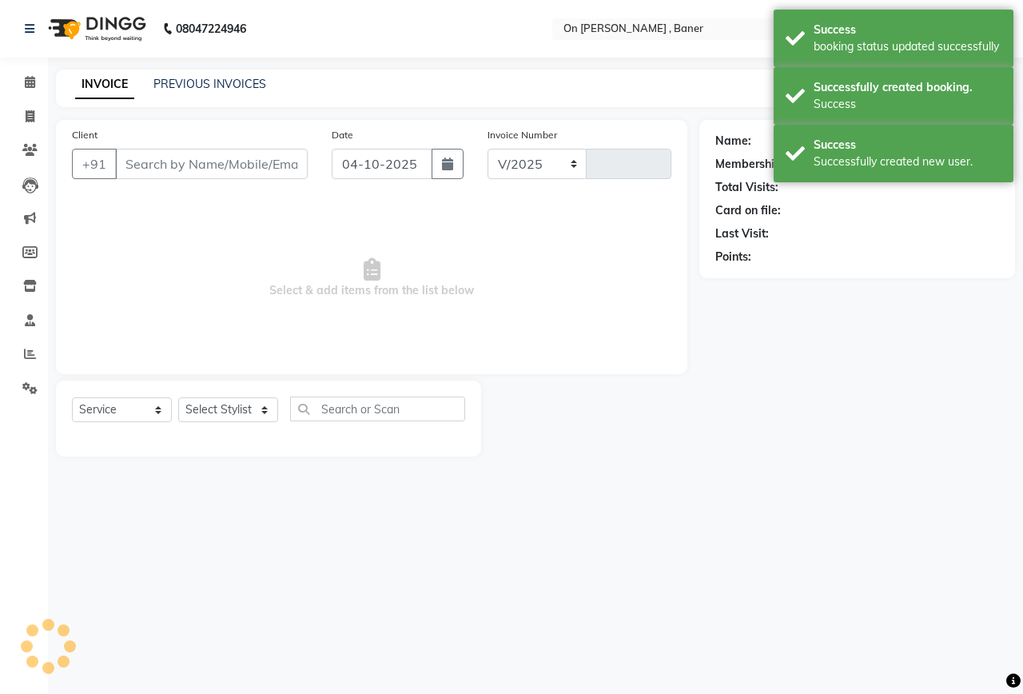
select select "632"
type input "0977"
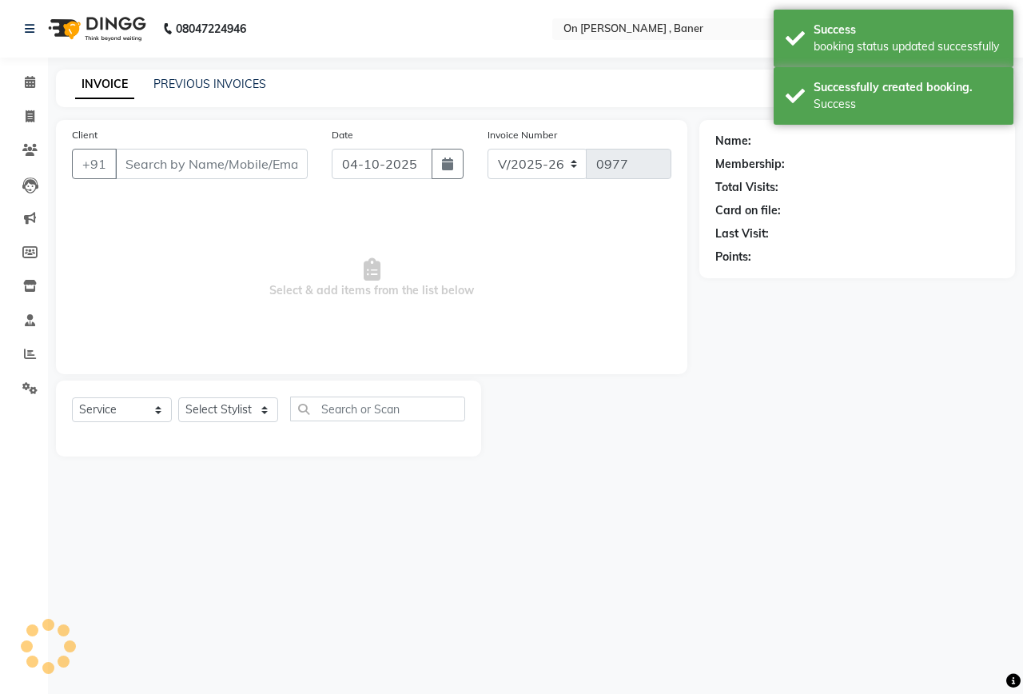
type input "8817447236"
select select "64480"
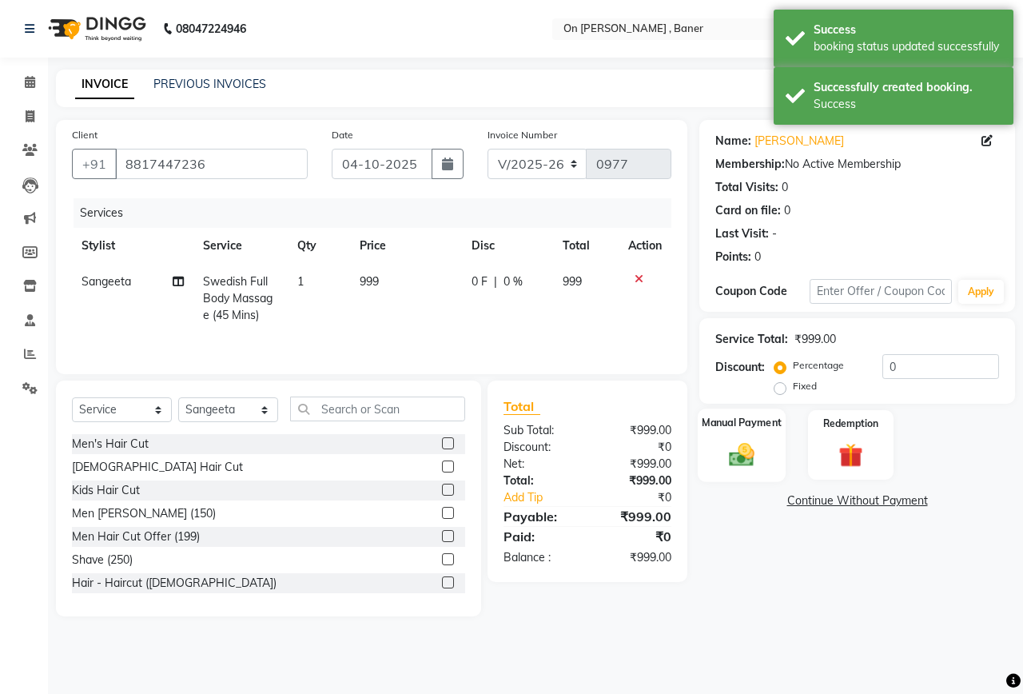
click at [748, 461] on img at bounding box center [742, 455] width 42 height 30
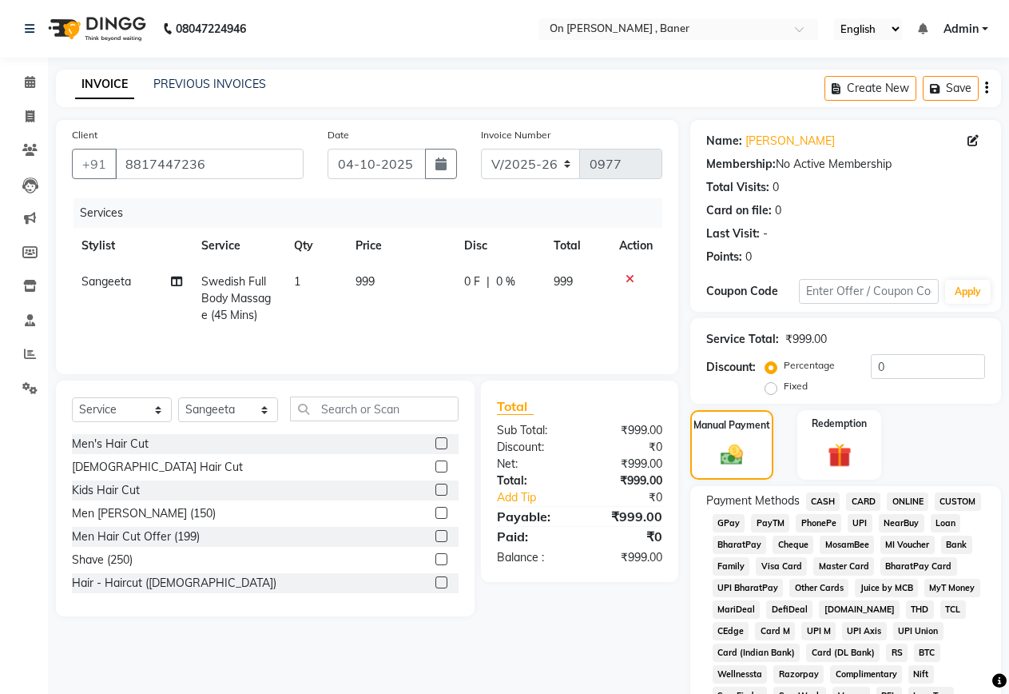
click at [728, 524] on span "GPay" at bounding box center [729, 523] width 33 height 18
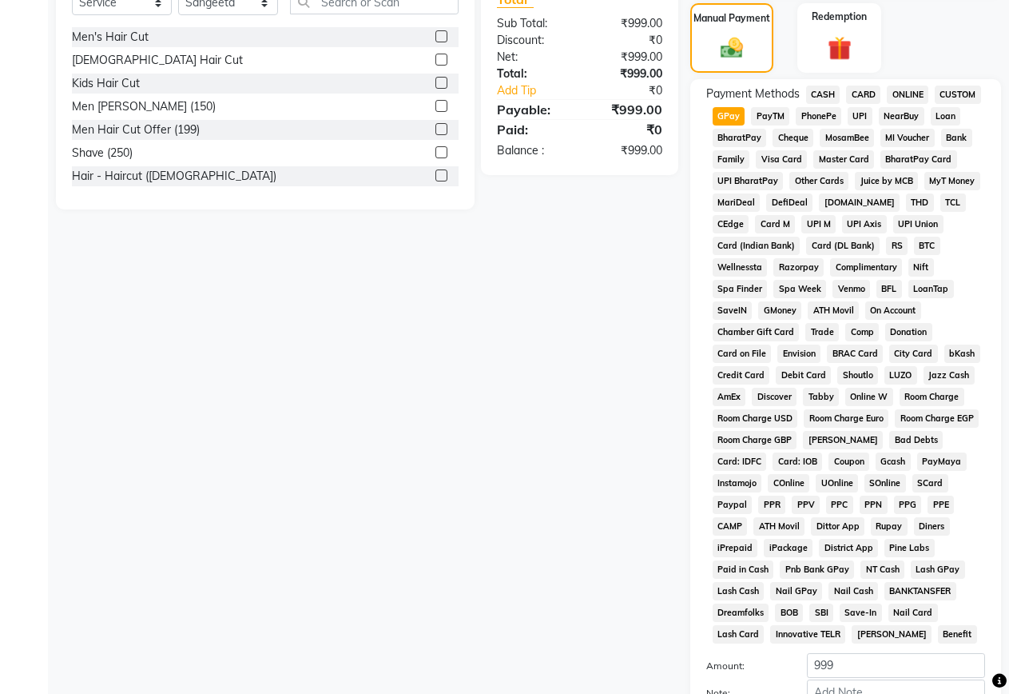
scroll to position [568, 0]
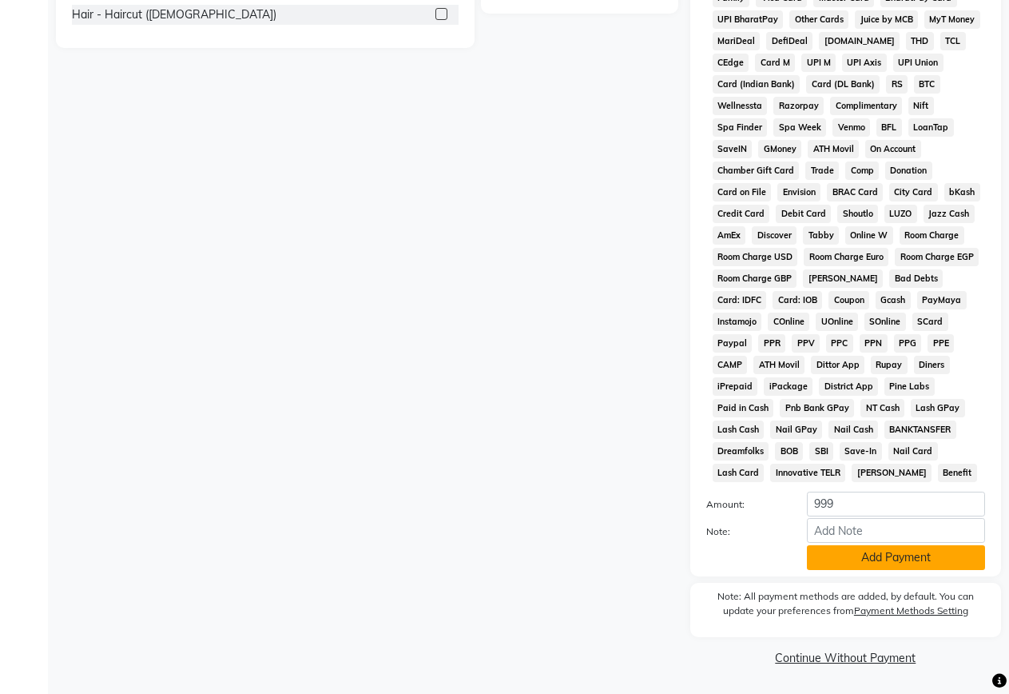
click at [908, 555] on button "Add Payment" at bounding box center [896, 557] width 178 height 25
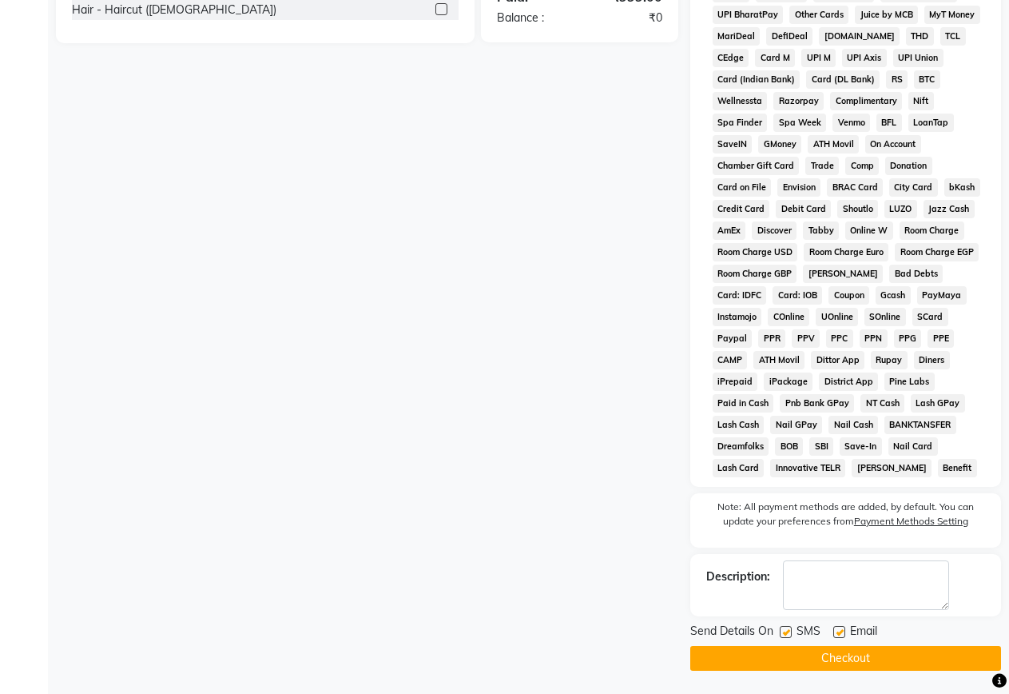
scroll to position [574, 0]
click at [789, 631] on label at bounding box center [786, 631] width 12 height 12
click at [789, 631] on input "checkbox" at bounding box center [785, 632] width 10 height 10
checkbox input "false"
click at [818, 655] on button "Checkout" at bounding box center [846, 657] width 311 height 25
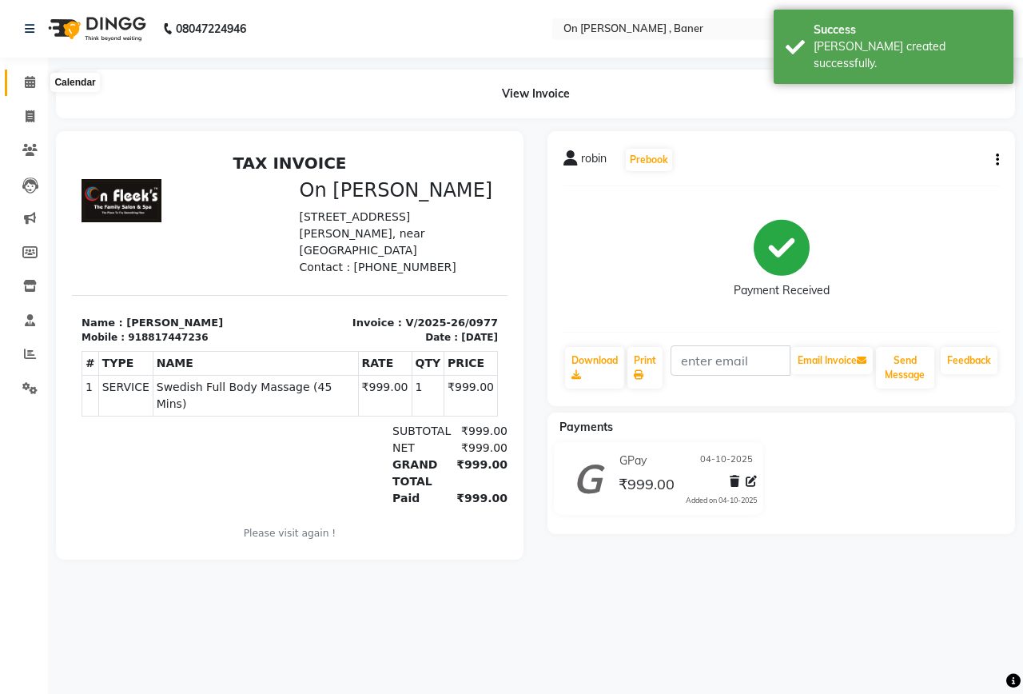
click at [26, 74] on span at bounding box center [30, 83] width 28 height 18
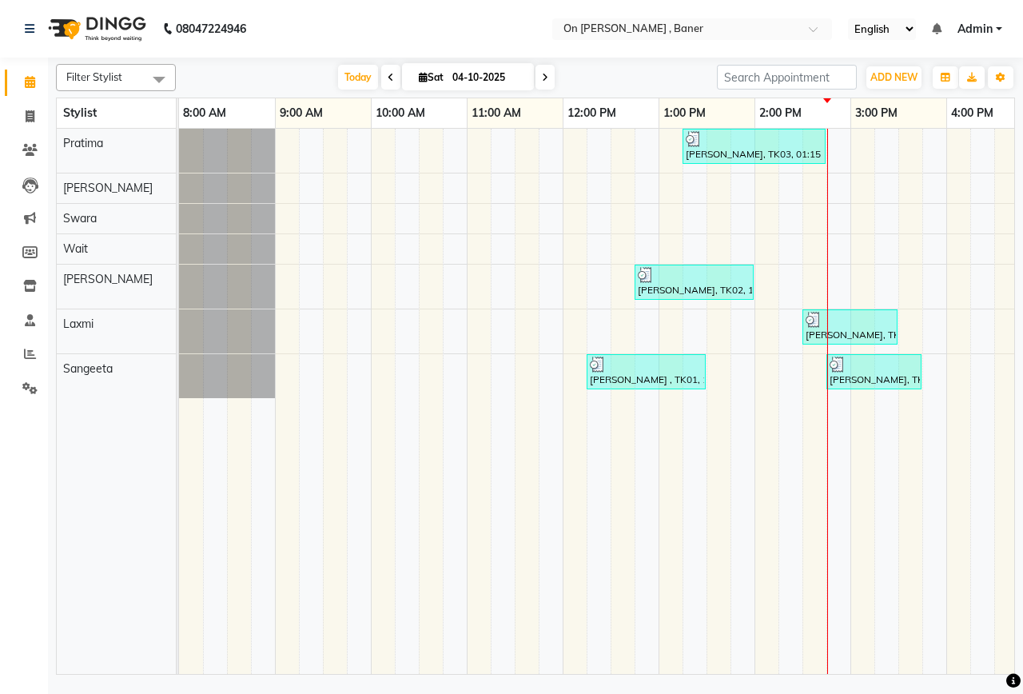
click at [834, 395] on div "[PERSON_NAME], TK03, 01:15 PM-02:45 PM, Extra15 Mins: Deep Tissue Full Body Mas…" at bounding box center [898, 401] width 1439 height 545
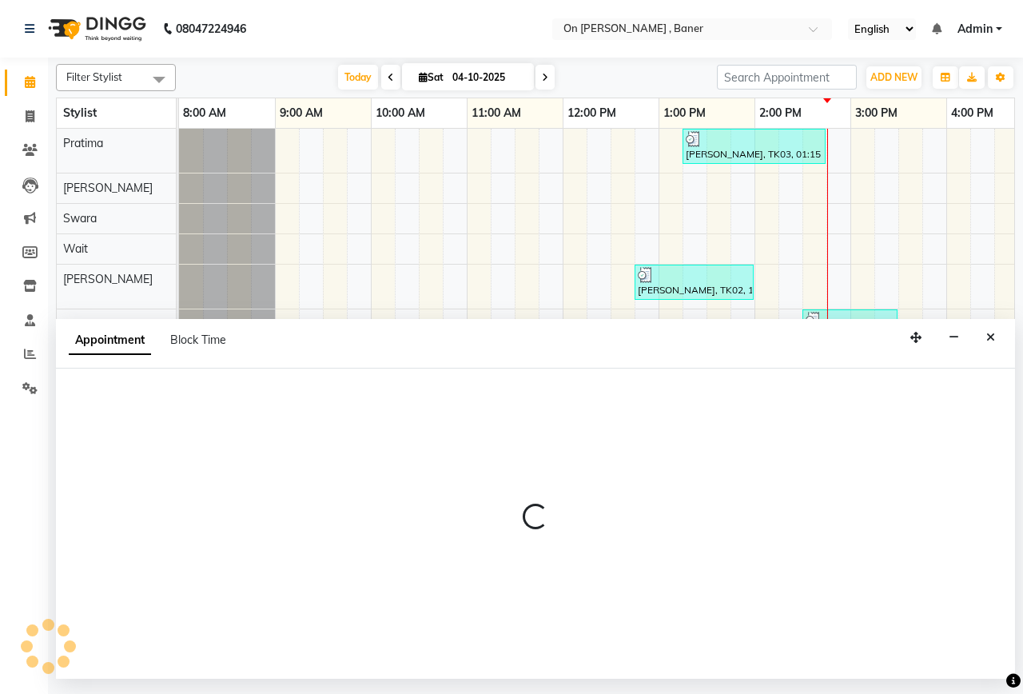
select select "64480"
select select "885"
select select "tentative"
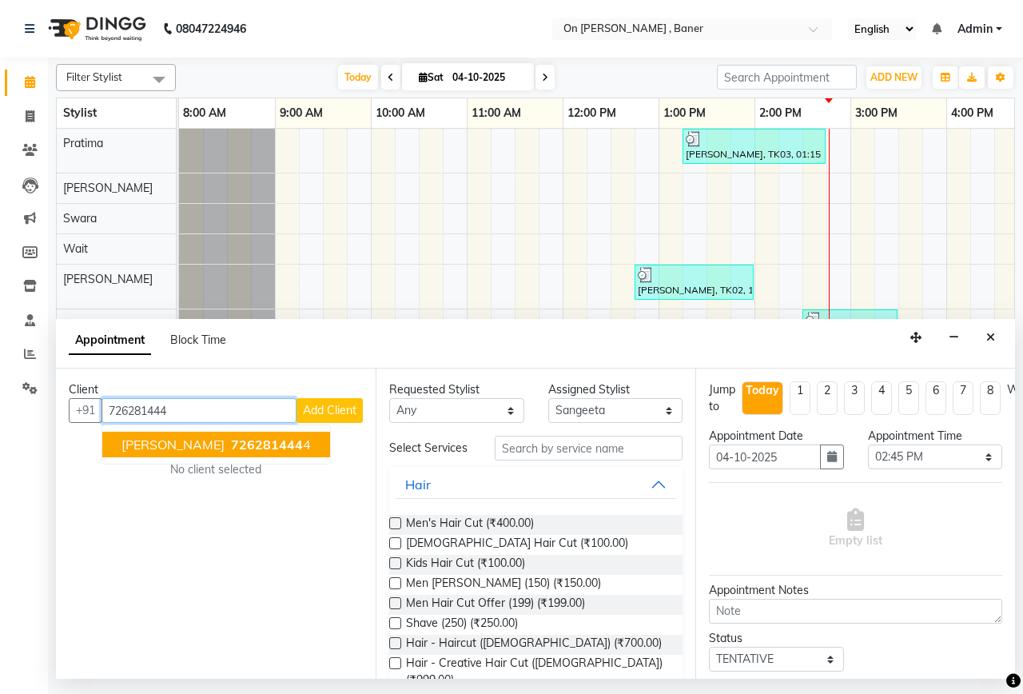
click at [237, 440] on span "726281444" at bounding box center [267, 444] width 72 height 16
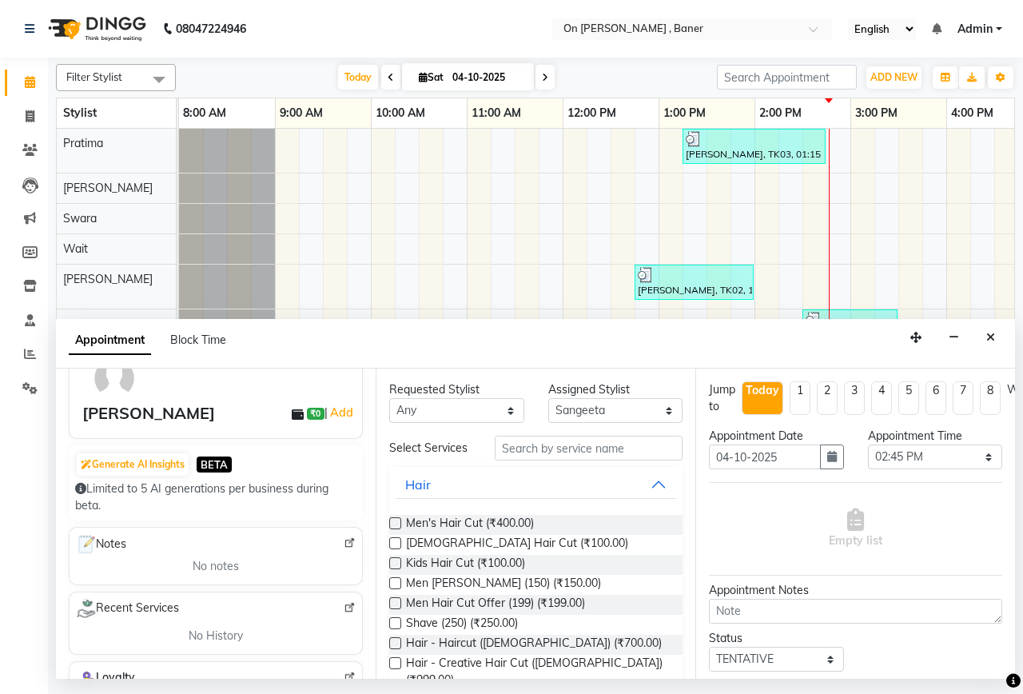
scroll to position [80, 0]
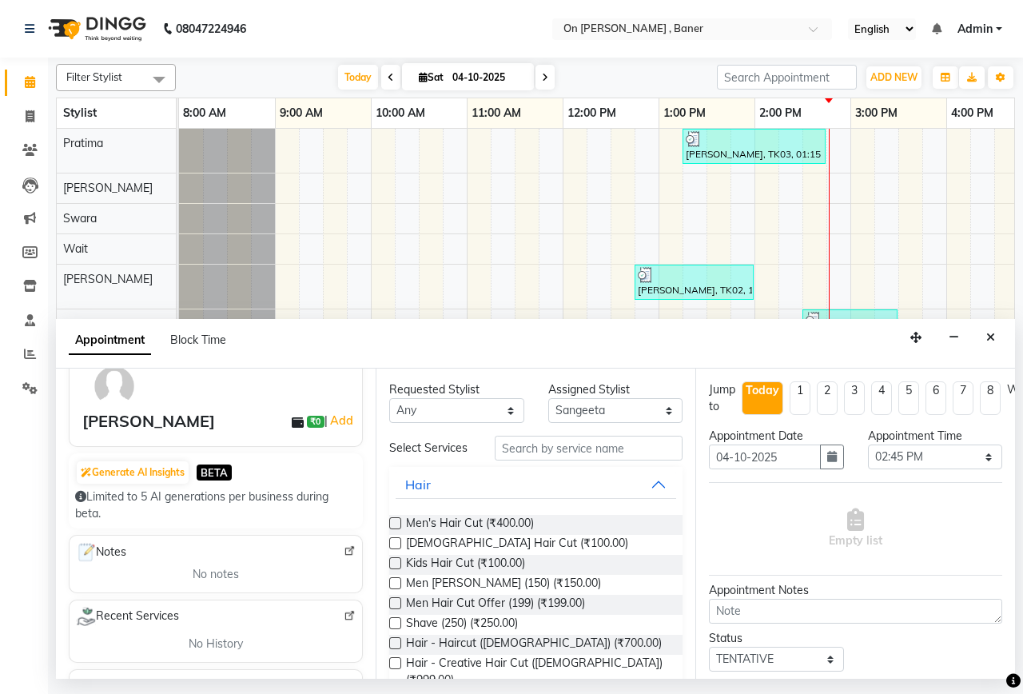
type input "7262814444"
click at [518, 460] on input "text" at bounding box center [589, 448] width 188 height 25
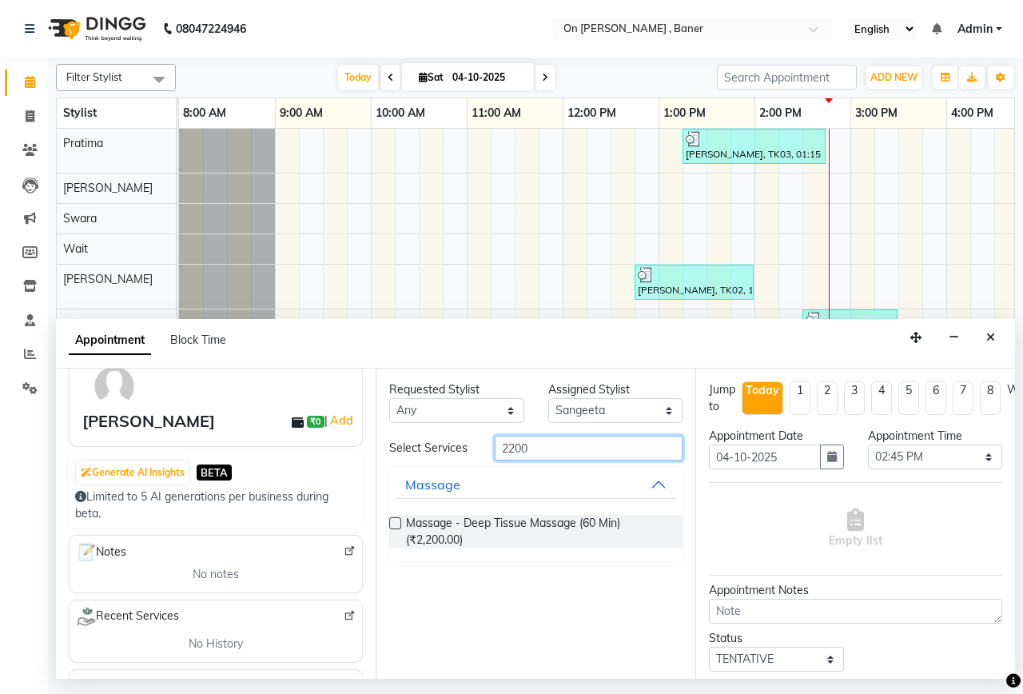
type input "2200"
click at [523, 514] on div "Massage - Deep Tissue Massage (60 Min) (₹2,200.00)" at bounding box center [535, 531] width 293 height 59
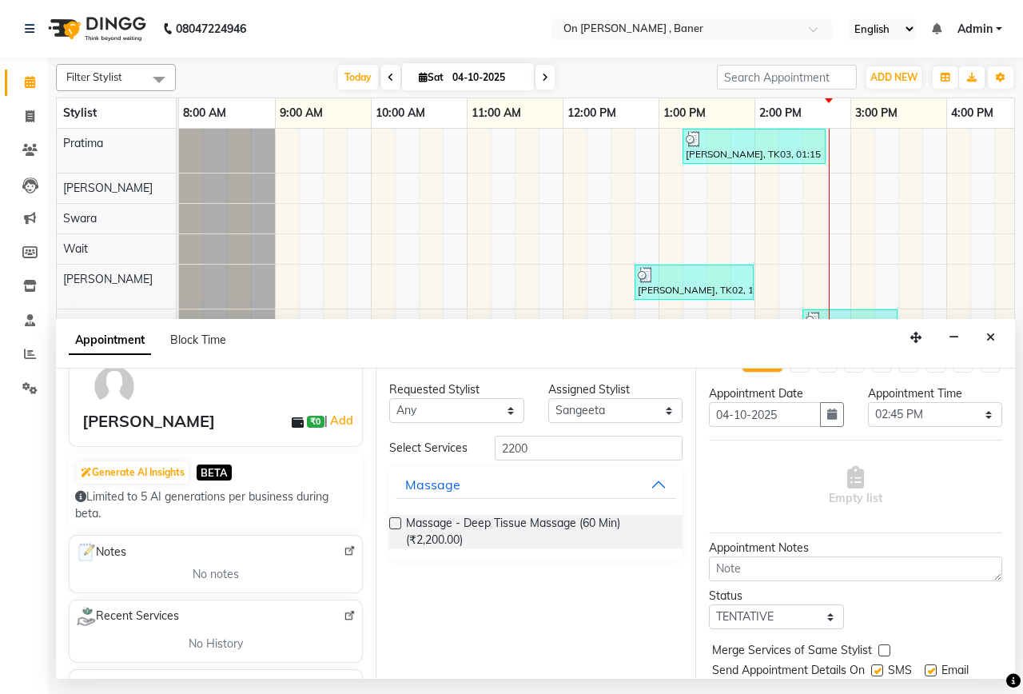
scroll to position [109, 0]
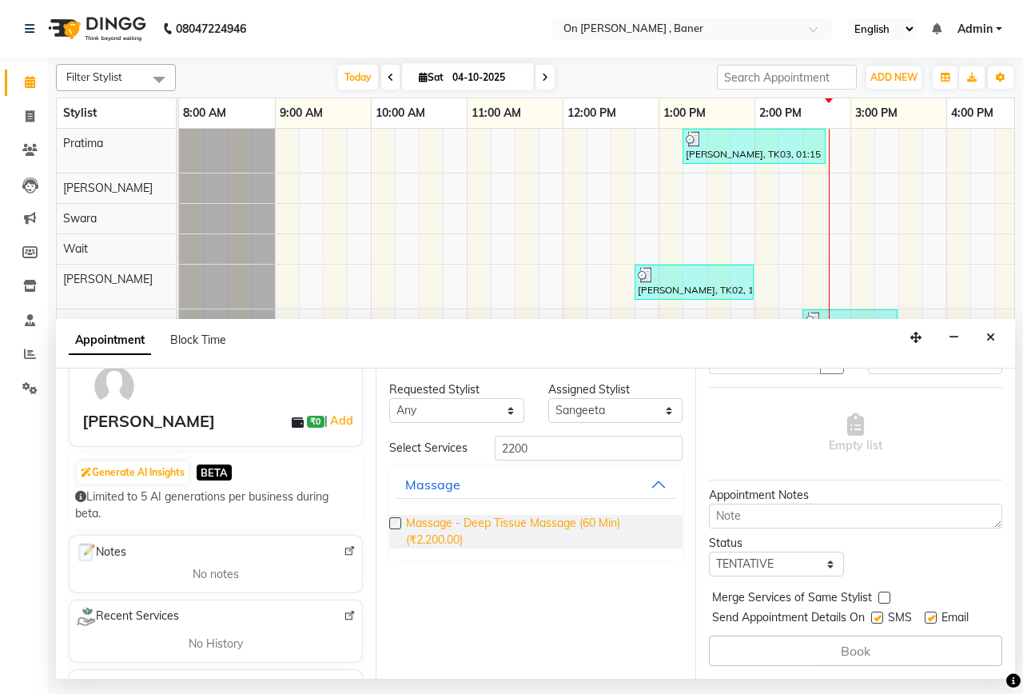
click at [547, 528] on span "Massage - Deep Tissue Massage (60 Min) (₹2,200.00)" at bounding box center [538, 532] width 264 height 34
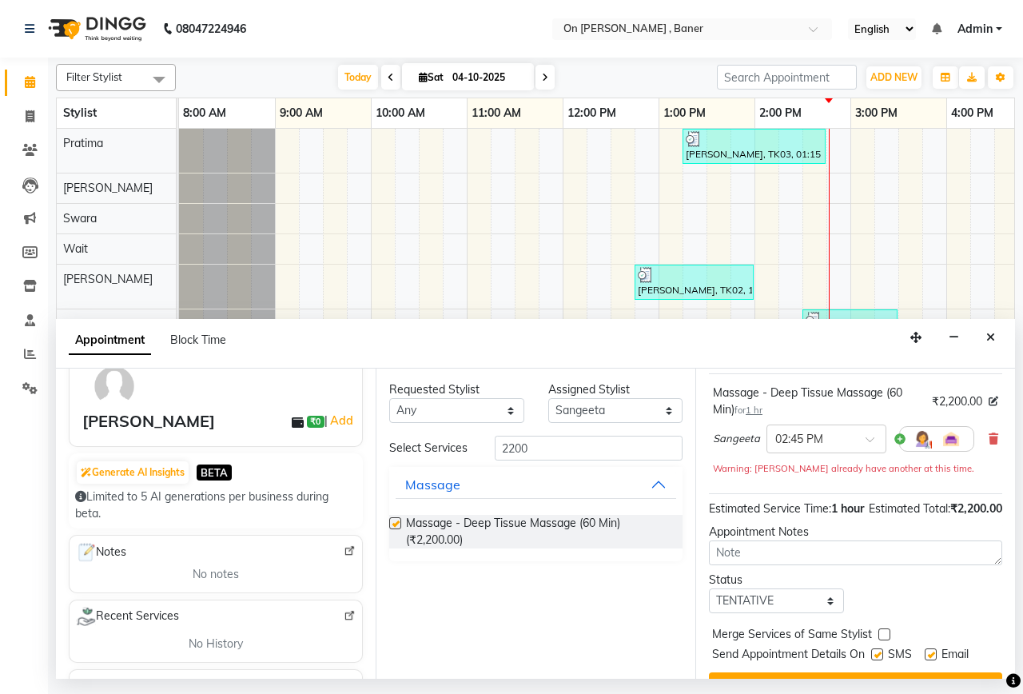
checkbox input "false"
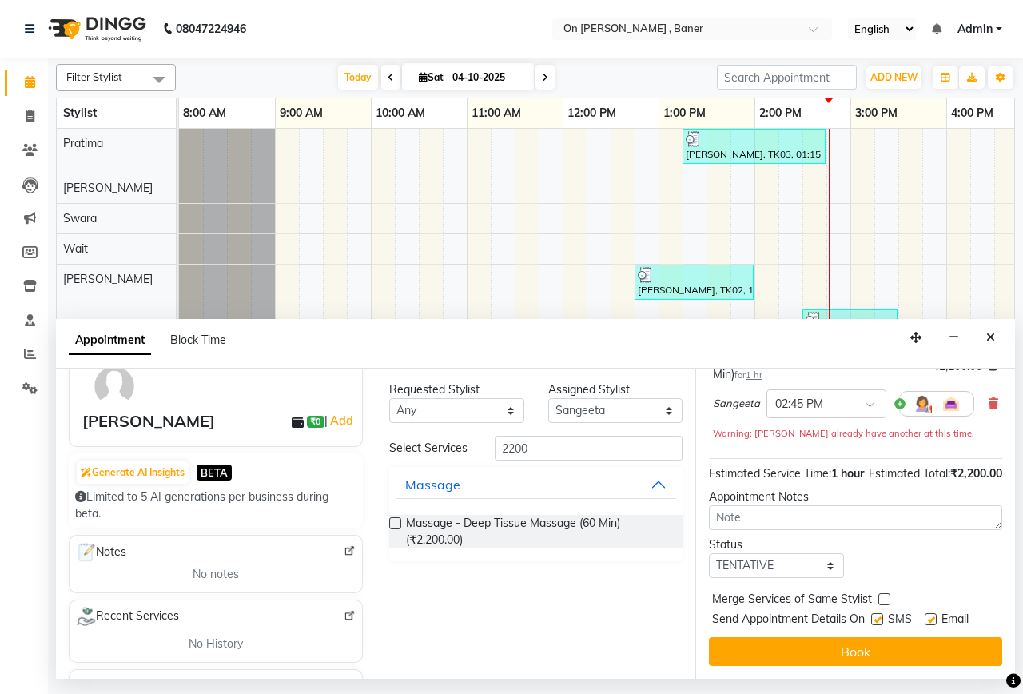
drag, startPoint x: 882, startPoint y: 582, endPoint x: 878, endPoint y: 601, distance: 19.8
click at [882, 593] on label at bounding box center [884, 599] width 12 height 12
click at [882, 595] on input "checkbox" at bounding box center [883, 600] width 10 height 10
checkbox input "true"
drag, startPoint x: 876, startPoint y: 604, endPoint x: 884, endPoint y: 629, distance: 26.0
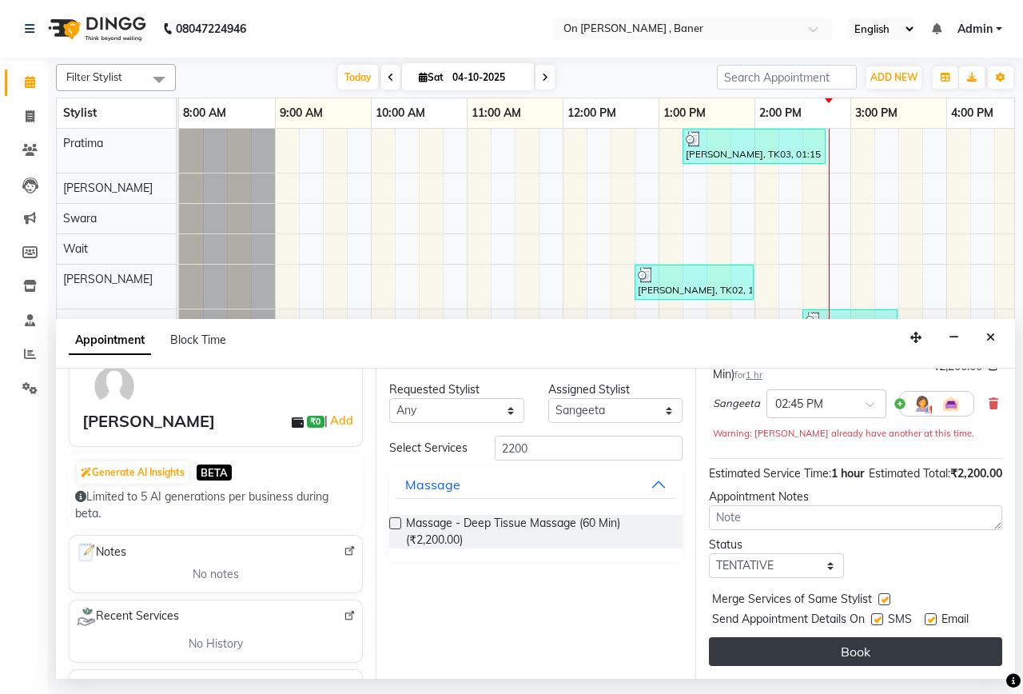
click at [876, 613] on label at bounding box center [877, 619] width 12 height 12
click at [876, 615] on input "checkbox" at bounding box center [876, 620] width 10 height 10
checkbox input "false"
click at [884, 637] on button "Book" at bounding box center [855, 651] width 293 height 29
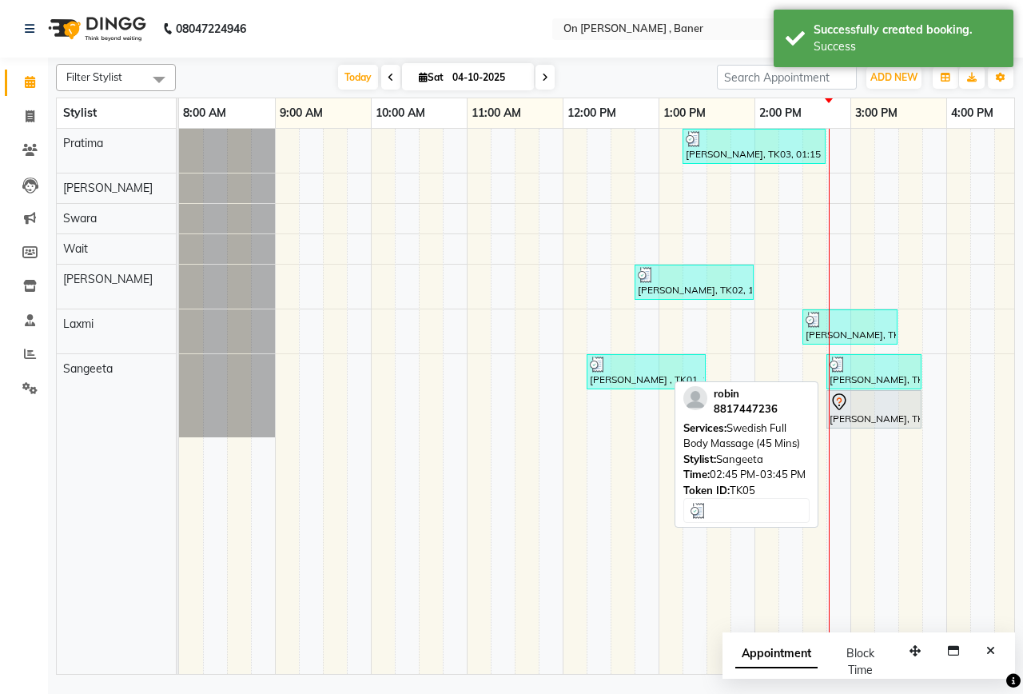
click at [886, 368] on div at bounding box center [874, 364] width 89 height 16
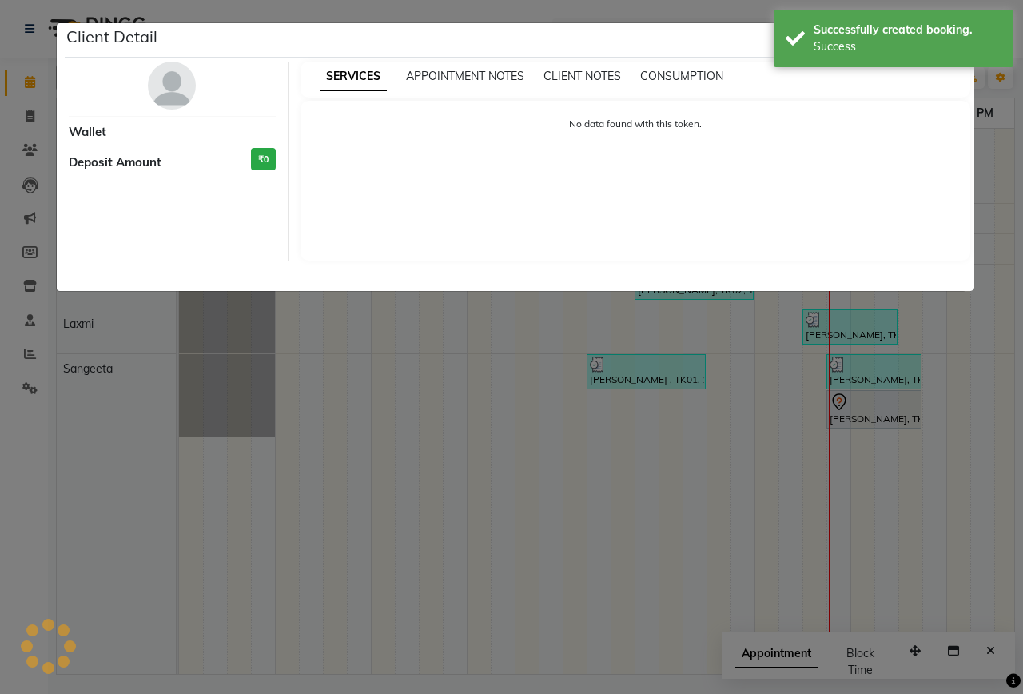
select select "3"
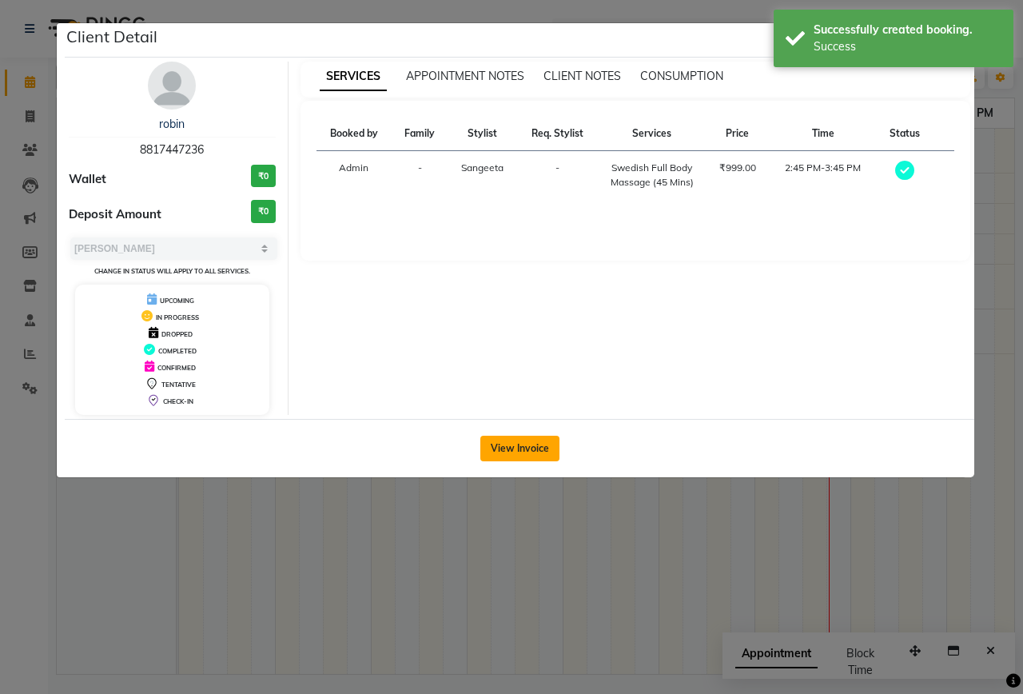
click at [514, 436] on button "View Invoice" at bounding box center [519, 449] width 79 height 26
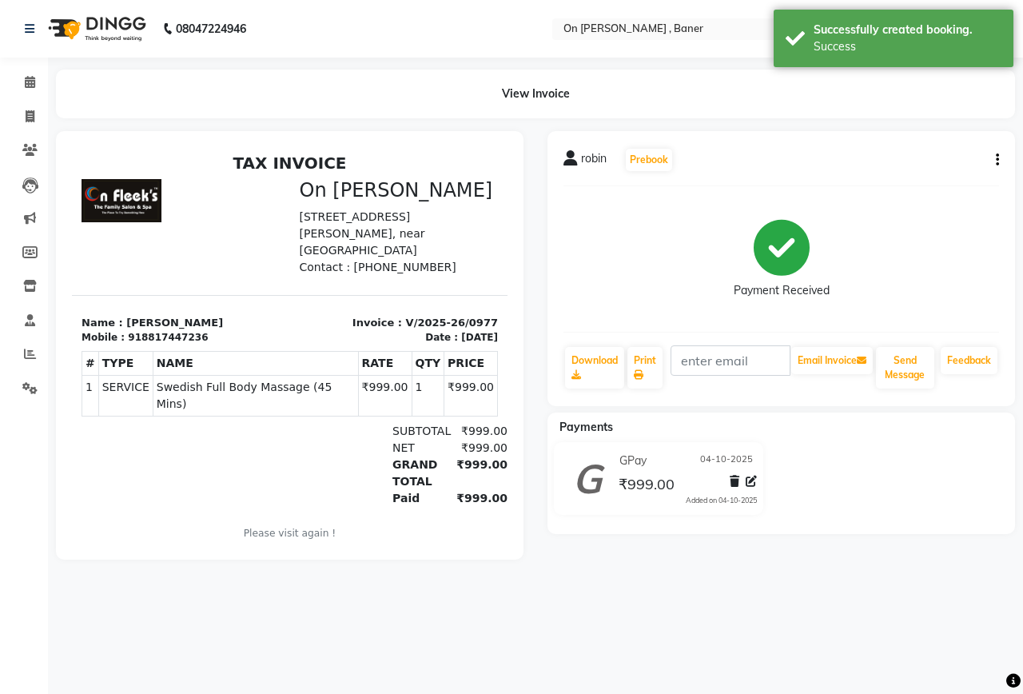
click at [997, 161] on icon "button" at bounding box center [997, 160] width 3 height 1
click at [902, 165] on div "Edit Item Staff" at bounding box center [917, 160] width 109 height 20
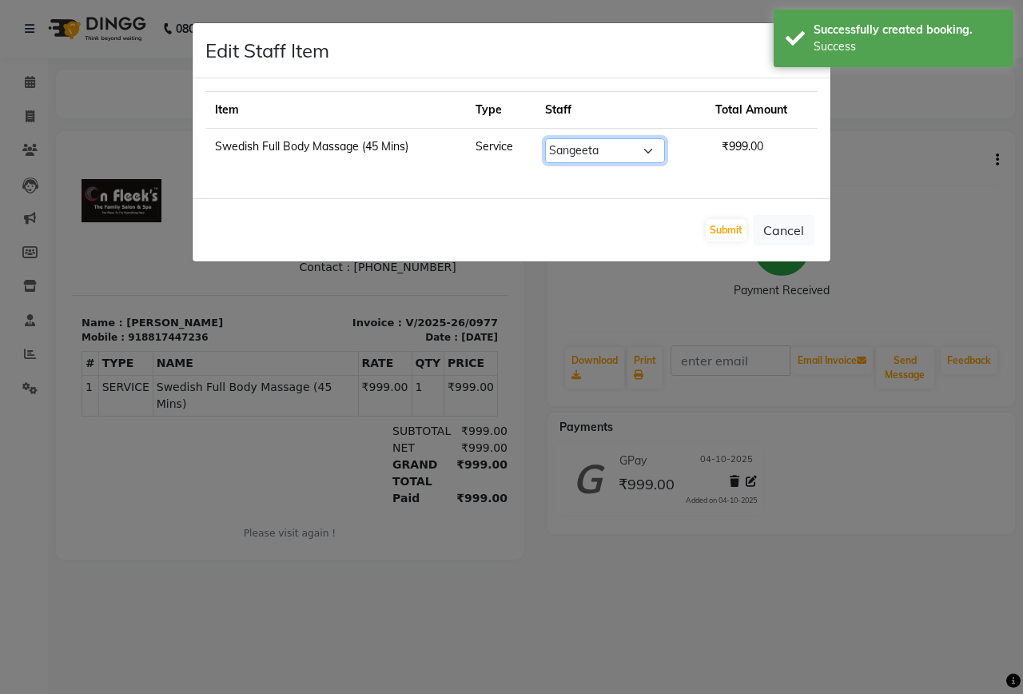
click at [599, 156] on select "Select Deepak Dummy [PERSON_NAME] [PERSON_NAME] [PERSON_NAME]" at bounding box center [605, 150] width 120 height 25
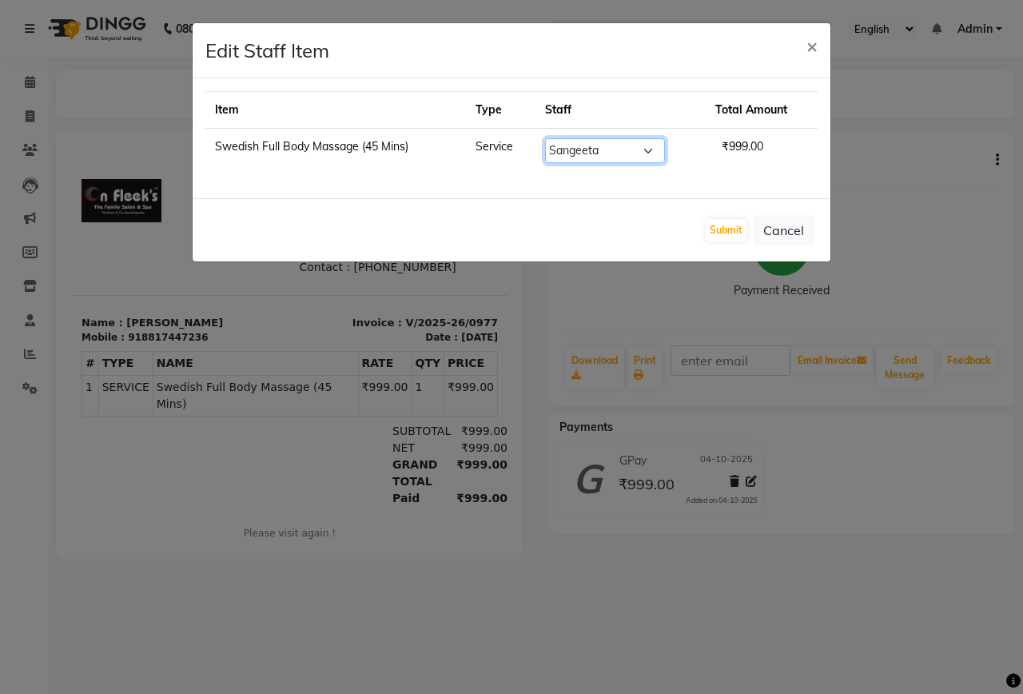
select select "84499"
click at [545, 138] on select "Select Deepak Dummy [PERSON_NAME] [PERSON_NAME] [PERSON_NAME]" at bounding box center [605, 150] width 120 height 25
click at [714, 224] on button "Submit" at bounding box center [726, 230] width 41 height 22
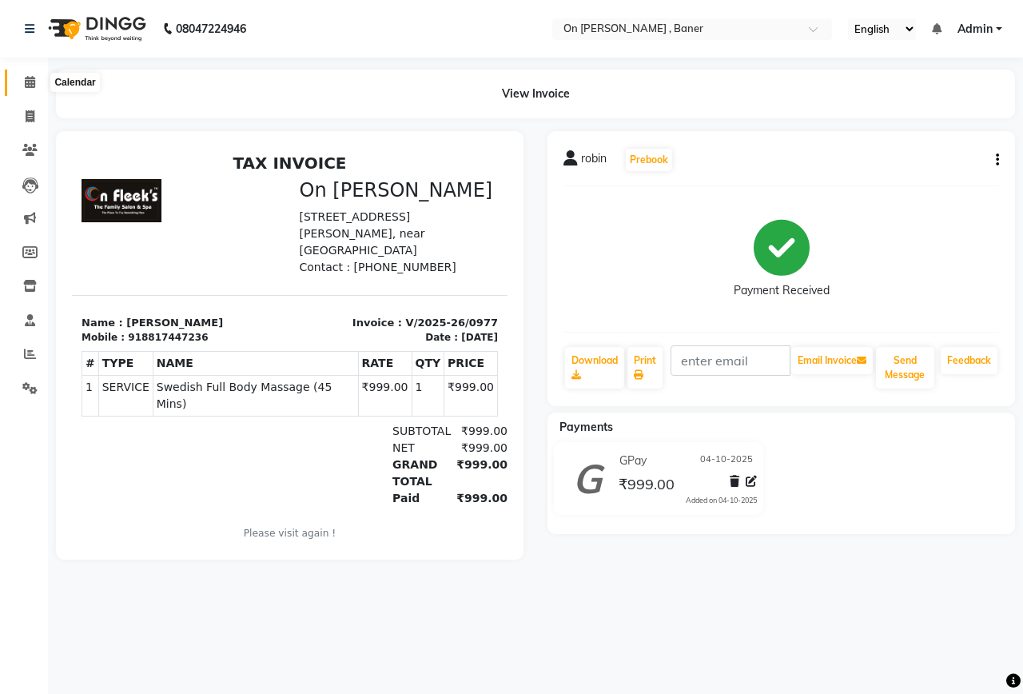
click at [27, 83] on icon at bounding box center [30, 82] width 10 height 12
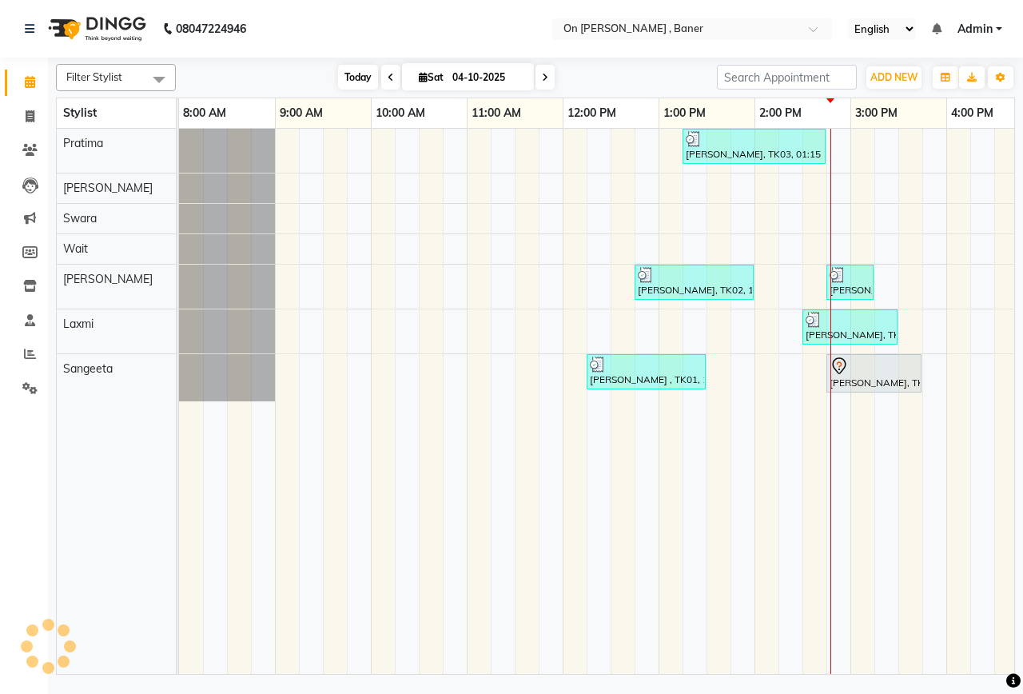
click at [348, 81] on span "Today" at bounding box center [358, 77] width 40 height 25
